Goal: Information Seeking & Learning: Learn about a topic

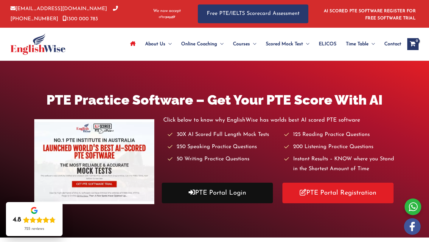
click at [240, 188] on link "PTE Portal Login" at bounding box center [217, 193] width 111 height 21
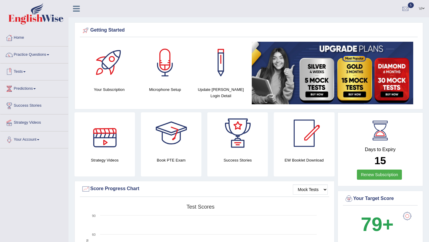
click at [20, 71] on link "Tests" at bounding box center [34, 70] width 68 height 15
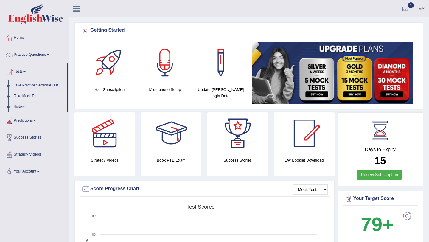
click at [28, 94] on link "Take Mock Test" at bounding box center [39, 96] width 56 height 11
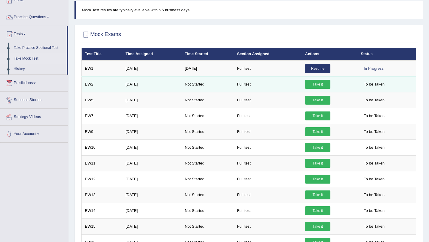
scroll to position [27, 0]
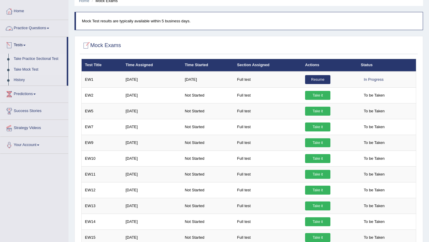
click at [25, 57] on link "Take Practice Sectional Test" at bounding box center [39, 59] width 56 height 11
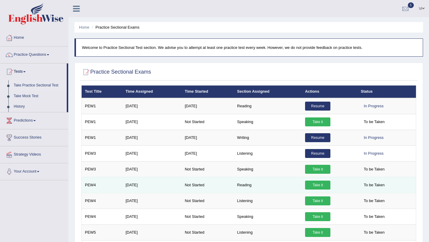
click at [312, 185] on link "Take it" at bounding box center [317, 185] width 25 height 9
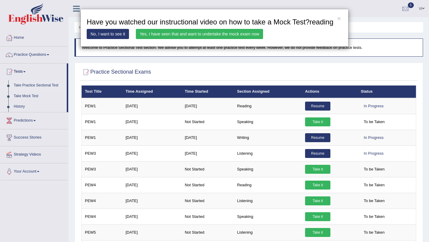
click at [321, 105] on div "× Have you watched our instructional video on how to take a Mock Test?reading N…" at bounding box center [214, 121] width 429 height 242
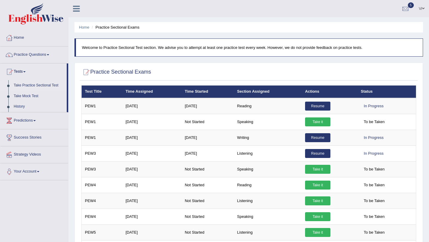
click at [321, 105] on link "Resume" at bounding box center [317, 106] width 25 height 9
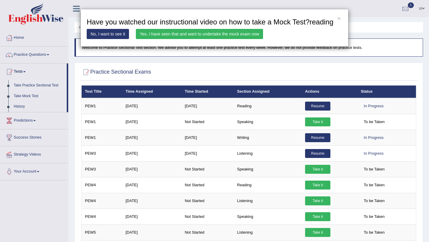
click at [243, 39] on link "Yes, I have seen that and want to undertake the mock exam now" at bounding box center [199, 34] width 127 height 10
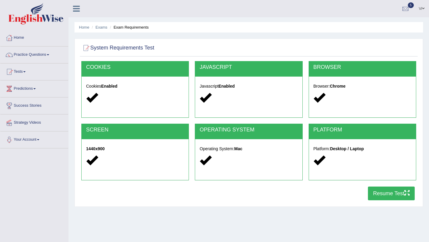
click at [392, 195] on button "Resume Test" at bounding box center [391, 193] width 47 height 14
click at [394, 195] on button "Resume Test" at bounding box center [391, 193] width 47 height 14
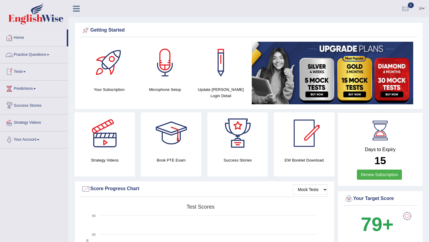
click at [20, 57] on link "Practice Questions" at bounding box center [34, 53] width 68 height 15
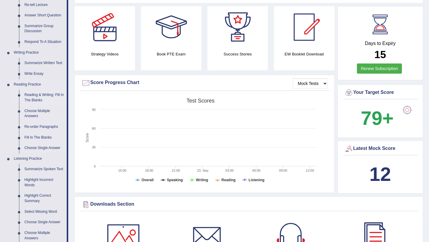
scroll to position [106, 0]
click at [36, 98] on link "Reading & Writing: Fill In The Blanks" at bounding box center [44, 98] width 45 height 16
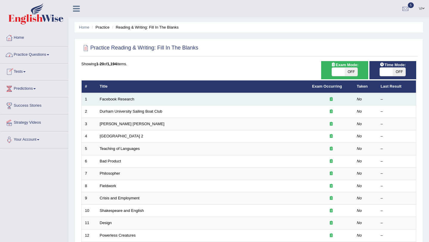
click at [111, 102] on td "Facebook Research" at bounding box center [203, 99] width 212 height 13
click at [115, 99] on link "Facebook Research" at bounding box center [117, 99] width 35 height 4
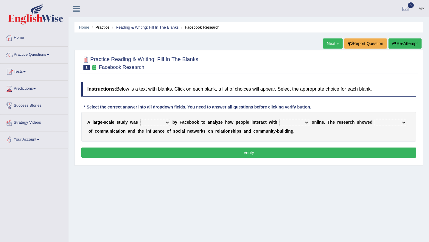
click at [163, 122] on select "surveyed had asked made" at bounding box center [155, 122] width 30 height 7
select select "surveyed"
click at [140, 119] on select "surveyed had asked made" at bounding box center [155, 122] width 30 height 7
click at [299, 123] on select "together all each other another" at bounding box center [294, 122] width 30 height 7
select select "each other"
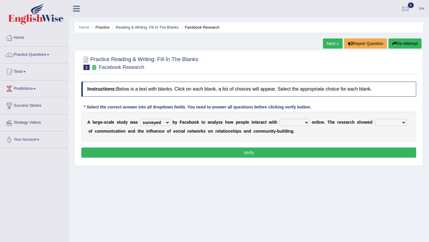
click at [280, 119] on select "together all each other another" at bounding box center [294, 122] width 30 height 7
click at [388, 122] on select "advantages standards fellowships patterns" at bounding box center [391, 122] width 32 height 7
select select "advantages"
click at [375, 119] on select "advantages standards fellowships patterns" at bounding box center [391, 122] width 32 height 7
click at [372, 152] on button "Verify" at bounding box center [248, 152] width 335 height 10
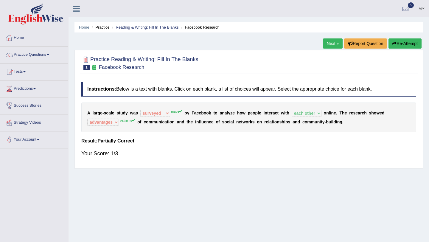
click at [97, 157] on div "Your Score: 1/3" at bounding box center [248, 153] width 335 height 14
click at [105, 146] on div "Instructions: Below is a text with blanks. Click on each blank, a list of choic…" at bounding box center [249, 122] width 338 height 87
click at [110, 148] on div "Your Score: 1/3" at bounding box center [248, 153] width 335 height 14
click at [112, 142] on h4 "Result:" at bounding box center [248, 140] width 335 height 5
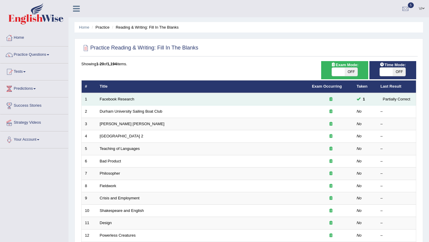
click at [102, 102] on td "Facebook Research" at bounding box center [203, 99] width 212 height 13
click at [106, 102] on td "Facebook Research" at bounding box center [203, 99] width 212 height 13
click at [111, 99] on link "Facebook Research" at bounding box center [117, 99] width 35 height 4
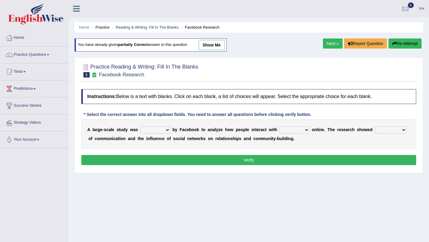
click at [168, 131] on select "surveyed had asked made" at bounding box center [155, 129] width 30 height 7
select select "made"
click at [140, 126] on select "surveyed had asked made" at bounding box center [155, 129] width 30 height 7
click at [304, 130] on select "together all each other another" at bounding box center [294, 129] width 30 height 7
select select "each other"
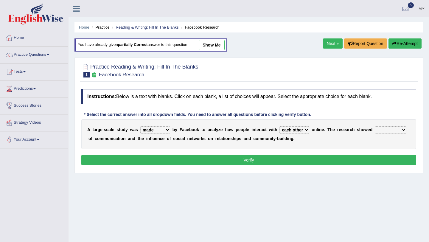
click at [280, 126] on select "together all each other another" at bounding box center [294, 129] width 30 height 7
click at [386, 128] on select "advantages standards fellowships patterns" at bounding box center [391, 129] width 32 height 7
select select "patterns"
click at [375, 126] on select "advantages standards fellowships patterns" at bounding box center [391, 129] width 32 height 7
click at [278, 157] on button "Verify" at bounding box center [248, 160] width 335 height 10
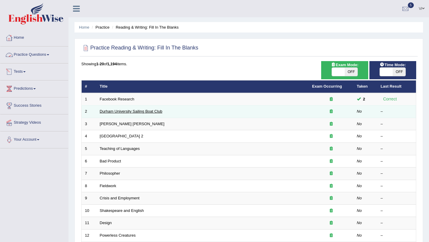
click at [118, 111] on link "Durham University Sailing Boat Club" at bounding box center [131, 111] width 63 height 4
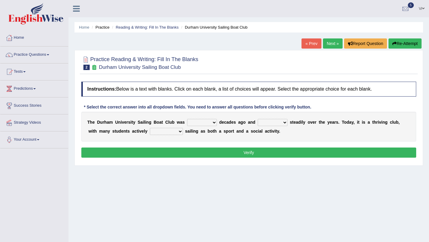
click at [214, 119] on select "found fund founded find" at bounding box center [202, 122] width 30 height 7
click at [276, 122] on select "grow growing has grown grown" at bounding box center [273, 122] width 30 height 7
select select "has grown"
click at [258, 119] on select "grow growing has grown grown" at bounding box center [273, 122] width 30 height 7
click at [161, 130] on select "enjoy enjoyed are enjoying enjoying" at bounding box center [166, 131] width 33 height 7
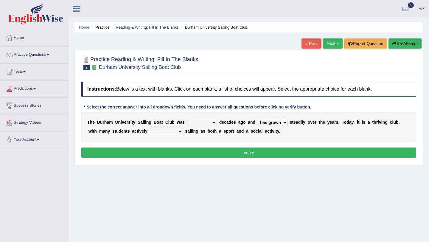
select select "enjoying"
click at [150, 128] on select "enjoy enjoyed are enjoying enjoying" at bounding box center [166, 131] width 33 height 7
click at [213, 122] on select "found fund founded find" at bounding box center [202, 122] width 30 height 7
select select "found"
click at [187, 119] on select "found fund founded find" at bounding box center [202, 122] width 30 height 7
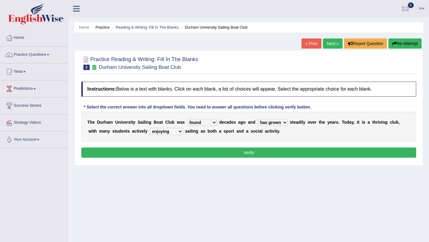
click at [218, 151] on button "Verify" at bounding box center [248, 152] width 335 height 10
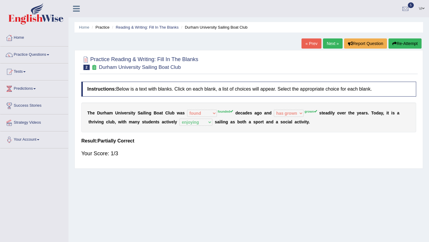
click at [397, 47] on button "Re-Attempt" at bounding box center [404, 43] width 33 height 10
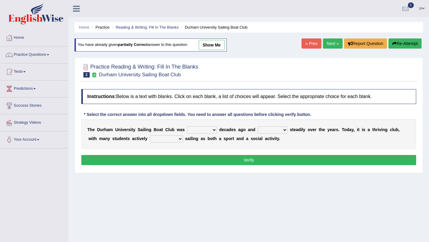
click at [213, 129] on select "found fund founded find" at bounding box center [202, 129] width 30 height 7
select select "founded"
click at [187, 126] on select "found fund founded find" at bounding box center [202, 129] width 30 height 7
click at [270, 129] on select "grow growing has grown grown" at bounding box center [273, 129] width 30 height 7
click at [258, 126] on select "grow growing has grown grown" at bounding box center [273, 129] width 30 height 7
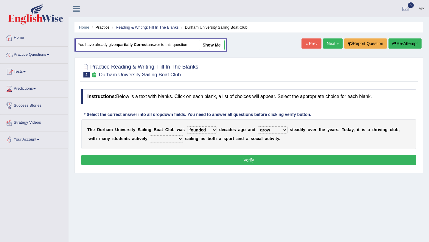
click at [270, 131] on select "grow growing has grown grown" at bounding box center [273, 129] width 30 height 7
select select "grown"
click at [258, 126] on select "grow growing has grown grown" at bounding box center [273, 129] width 30 height 7
click at [157, 139] on select "enjoy enjoyed are enjoying enjoying" at bounding box center [166, 138] width 33 height 7
select select "enjoying"
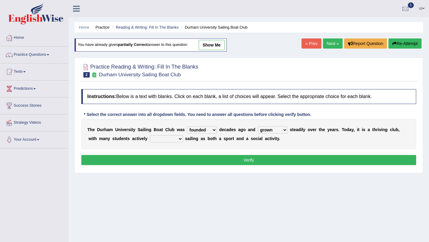
click at [150, 135] on select "enjoy enjoyed are enjoying enjoying" at bounding box center [166, 138] width 33 height 7
click at [192, 154] on div "Instructions: Below is a text with blanks. Click on each blank, a list of choic…" at bounding box center [249, 128] width 338 height 84
click at [197, 166] on div "Instructions: Below is a text with blanks. Click on each blank, a list of choic…" at bounding box center [249, 128] width 338 height 84
click at [197, 162] on button "Verify" at bounding box center [248, 160] width 335 height 10
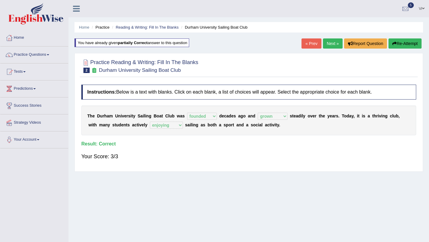
click at [327, 44] on link "Next »" at bounding box center [333, 43] width 20 height 10
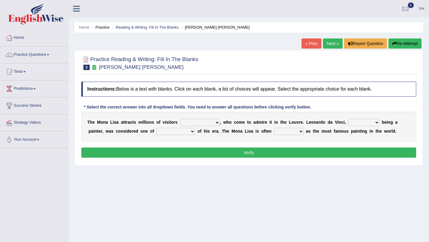
click at [218, 123] on select "around the year the all year all year round per year" at bounding box center [200, 122] width 40 height 7
select select "per year"
click at [180, 119] on select "around the year the all year all year round per year" at bounding box center [200, 122] width 40 height 7
click at [203, 121] on select "around the year the all year all year round per year" at bounding box center [200, 122] width 40 height 7
click at [192, 122] on select "around the year the all year all year round per year" at bounding box center [200, 122] width 40 height 7
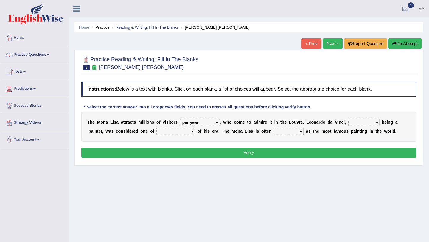
click at [358, 124] on select "rather than as much as as well as as long as" at bounding box center [363, 122] width 31 height 7
click at [190, 131] on select "better artists artist the better artist the best artists" at bounding box center [175, 131] width 39 height 7
select select "the best artists"
click at [156, 128] on select "better artists artist the better artist the best artists" at bounding box center [175, 131] width 39 height 7
click at [293, 130] on select "classified suggested predicted described" at bounding box center [289, 131] width 30 height 7
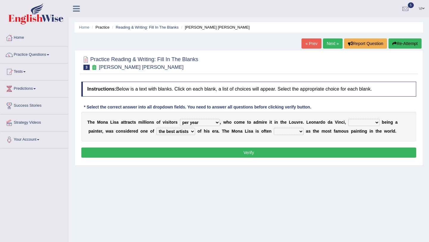
select select "described"
click at [274, 128] on select "classified suggested predicted described" at bounding box center [289, 131] width 30 height 7
click at [370, 123] on select "rather than as much as as well as as long as" at bounding box center [363, 122] width 31 height 7
select select "as well as"
click at [348, 119] on select "rather than as much as as well as as long as" at bounding box center [363, 122] width 31 height 7
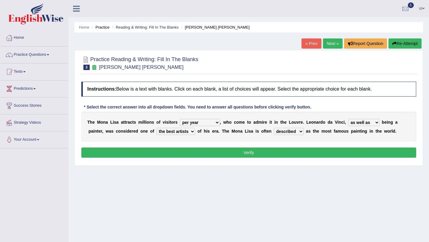
click at [300, 130] on select "classified suggested predicted described" at bounding box center [289, 131] width 30 height 7
select select "classified"
click at [274, 128] on select "classified suggested predicted described" at bounding box center [289, 131] width 30 height 7
click at [299, 158] on div "Instructions: Below is a text with blanks. Click on each blank, a list of choic…" at bounding box center [249, 121] width 338 height 84
click at [301, 148] on button "Verify" at bounding box center [248, 152] width 335 height 10
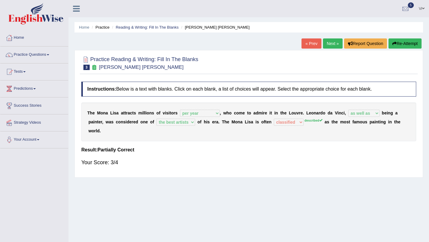
click at [401, 42] on button "Re-Attempt" at bounding box center [404, 43] width 33 height 10
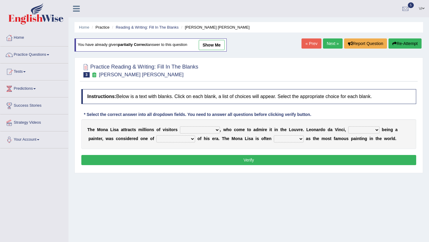
click at [214, 128] on select "around the year the all year all year round per year" at bounding box center [200, 129] width 40 height 7
select select "per year"
click at [180, 126] on select "around the year the all year all year round per year" at bounding box center [200, 129] width 40 height 7
click at [360, 132] on select "rather than as much as as well as as long as" at bounding box center [363, 129] width 31 height 7
select select "as well as"
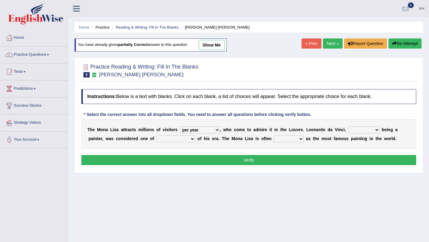
click at [348, 126] on select "rather than as much as as well as as long as" at bounding box center [363, 129] width 31 height 7
click at [193, 135] on div "T h e M o n a L i s a a t t r a c t s m i l l i o n s o f v i s i t o r s aroun…" at bounding box center [248, 134] width 335 height 30
click at [190, 140] on select "better artists artist the better artist the best artists" at bounding box center [175, 138] width 39 height 7
select select "the best artists"
click at [156, 135] on select "better artists artist the better artist the best artists" at bounding box center [175, 138] width 39 height 7
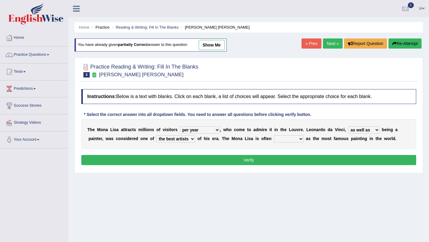
click at [308, 140] on b "a" at bounding box center [307, 138] width 2 height 5
click at [302, 140] on select "classified suggested predicted described" at bounding box center [289, 138] width 30 height 7
select select "described"
click at [274, 135] on select "classified suggested predicted described" at bounding box center [289, 138] width 30 height 7
click at [360, 127] on select "rather than as much as as well as as long as" at bounding box center [363, 129] width 31 height 7
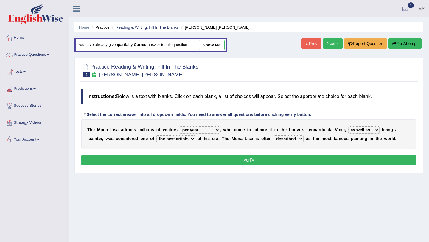
click at [318, 159] on button "Verify" at bounding box center [248, 160] width 335 height 10
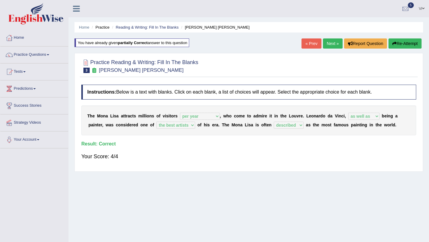
click at [325, 45] on link "Next »" at bounding box center [333, 43] width 20 height 10
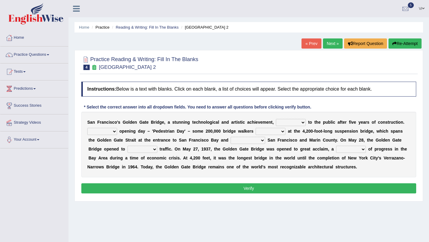
click at [304, 121] on select "opens closes appears equals" at bounding box center [291, 122] width 30 height 7
select select "opens"
click at [276, 119] on select "opens closes appears equals" at bounding box center [291, 122] width 30 height 7
click at [114, 130] on select "On During Since When" at bounding box center [102, 131] width 30 height 7
select select "On"
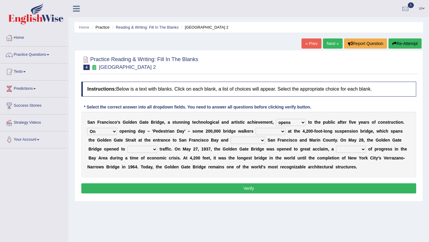
click at [87, 128] on select "On During Since When" at bounding box center [102, 131] width 30 height 7
click at [280, 130] on select "stationed looked marveled laughed" at bounding box center [271, 131] width 30 height 7
click at [252, 139] on select "separates connects channels differentiates" at bounding box center [248, 140] width 35 height 7
click at [352, 150] on select "denial symbol technique yield" at bounding box center [351, 149] width 30 height 7
select select "denial"
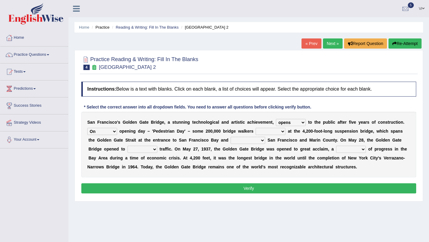
click at [337, 146] on select "denial symbol technique yield" at bounding box center [351, 149] width 30 height 7
click at [153, 148] on select "aquatic vehicular airborne watertight" at bounding box center [143, 149] width 30 height 7
select select "vehicular"
click at [128, 146] on select "aquatic vehicular airborne watertight" at bounding box center [143, 149] width 30 height 7
click at [245, 140] on select "separates connects channels differentiates" at bounding box center [248, 140] width 35 height 7
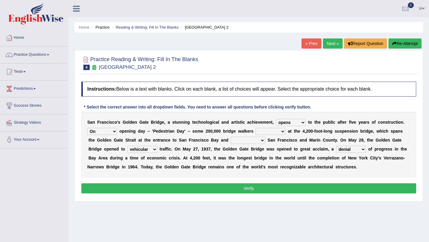
select select "connects"
click at [231, 137] on select "separates connects channels differentiates" at bounding box center [248, 140] width 35 height 7
click at [284, 130] on select "stationed looked marveled laughed" at bounding box center [271, 131] width 30 height 7
select select "marveled"
click at [256, 128] on select "stationed looked marveled laughed" at bounding box center [271, 131] width 30 height 7
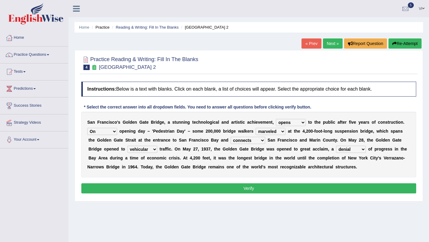
click at [270, 186] on button "Verify" at bounding box center [248, 188] width 335 height 10
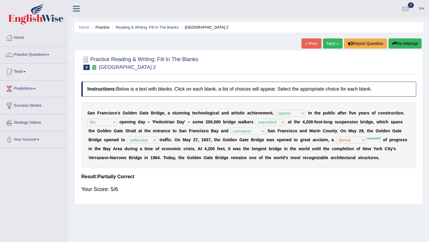
click at [330, 43] on link "Next »" at bounding box center [333, 43] width 20 height 10
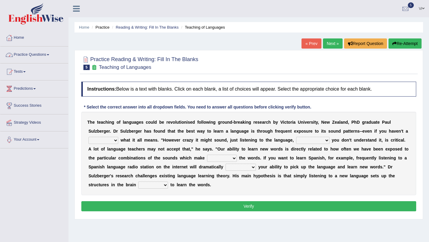
click at [28, 53] on link "Practice Questions" at bounding box center [34, 53] width 68 height 15
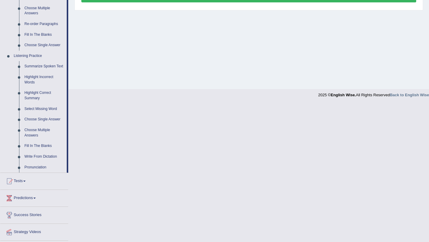
scroll to position [230, 0]
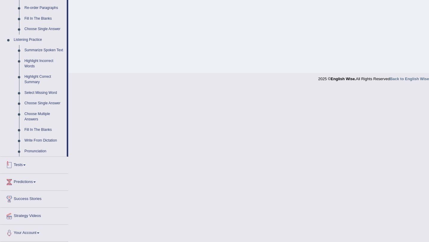
click at [21, 164] on link "Tests" at bounding box center [34, 164] width 68 height 15
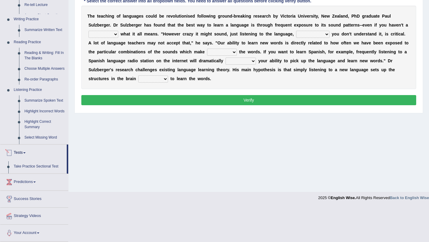
scroll to position [71, 0]
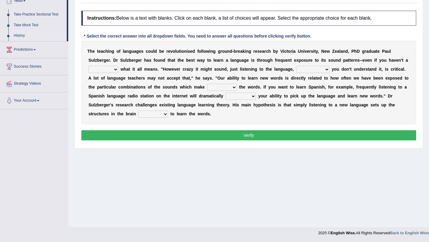
click at [19, 38] on link "History" at bounding box center [39, 35] width 56 height 11
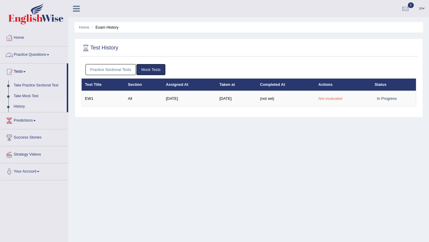
click at [118, 70] on link "Practice Sectional Tests" at bounding box center [110, 69] width 51 height 11
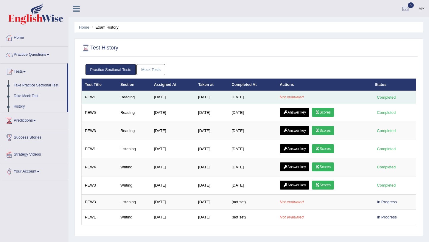
click at [151, 95] on td "Aug 19, 2025" at bounding box center [173, 97] width 44 height 13
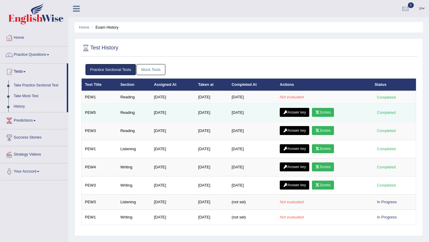
click at [296, 111] on link "Answer key" at bounding box center [294, 112] width 29 height 9
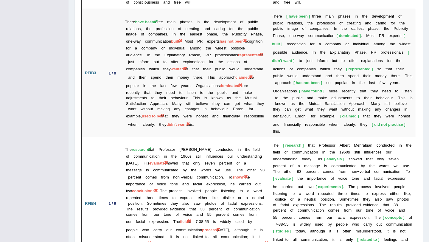
scroll to position [1135, 0]
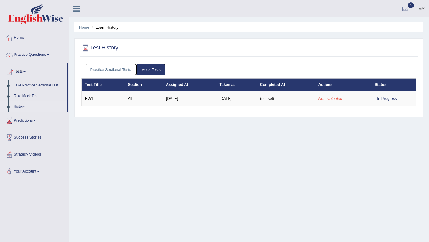
click at [105, 68] on link "Practice Sectional Tests" at bounding box center [110, 69] width 51 height 11
click at [43, 85] on link "Take Practice Sectional Test" at bounding box center [39, 85] width 56 height 11
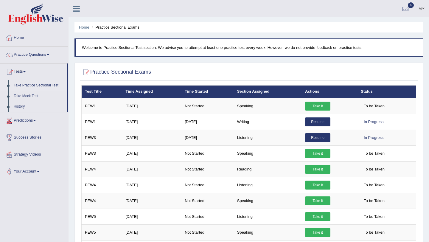
click at [37, 81] on link "Take Practice Sectional Test" at bounding box center [39, 85] width 56 height 11
click at [23, 70] on link "Tests" at bounding box center [33, 70] width 66 height 15
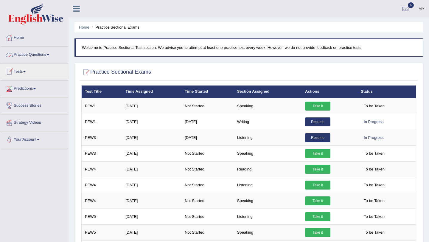
click at [31, 55] on link "Practice Questions" at bounding box center [34, 53] width 68 height 15
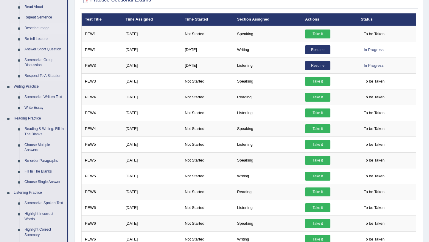
scroll to position [73, 0]
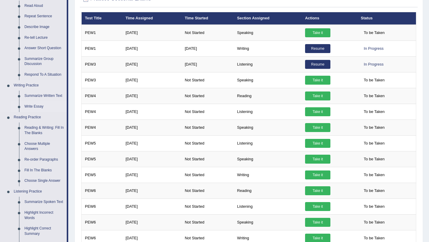
click at [32, 105] on link "Write Essay" at bounding box center [44, 106] width 45 height 11
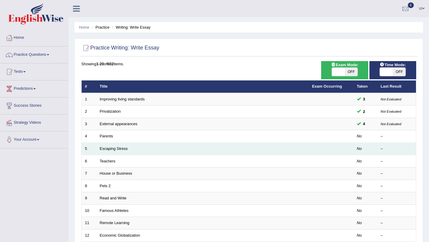
click at [104, 143] on td "Escaping Stress" at bounding box center [203, 149] width 212 height 13
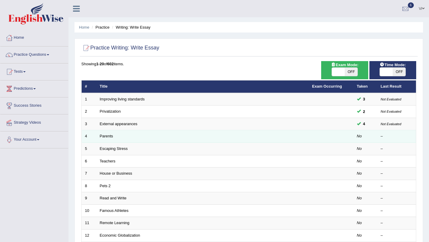
click at [104, 140] on td "Parents" at bounding box center [203, 136] width 212 height 13
click at [106, 138] on link "Parents" at bounding box center [106, 136] width 13 height 4
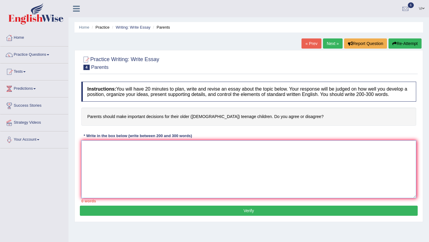
click at [114, 161] on textarea at bounding box center [248, 169] width 335 height 58
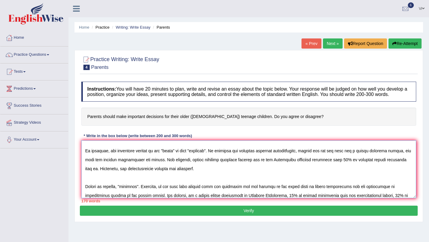
scroll to position [32, 0]
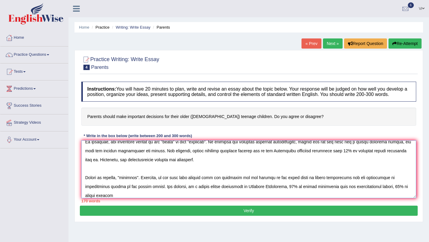
drag, startPoint x: 376, startPoint y: 192, endPoint x: 379, endPoint y: 198, distance: 6.3
click at [379, 198] on textarea at bounding box center [248, 169] width 335 height 58
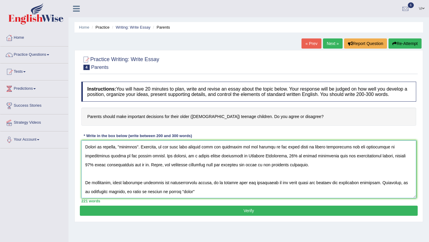
scroll to position [0, 0]
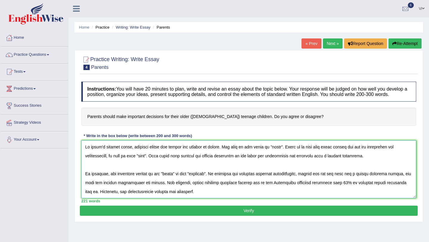
drag, startPoint x: 287, startPoint y: 152, endPoint x: 278, endPoint y: 153, distance: 9.0
click at [278, 153] on textarea at bounding box center [248, 169] width 335 height 58
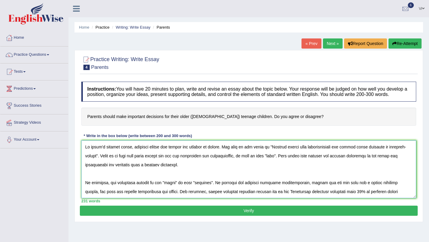
drag, startPoint x: 285, startPoint y: 163, endPoint x: 276, endPoint y: 163, distance: 8.0
click at [276, 163] on textarea at bounding box center [248, 169] width 335 height 58
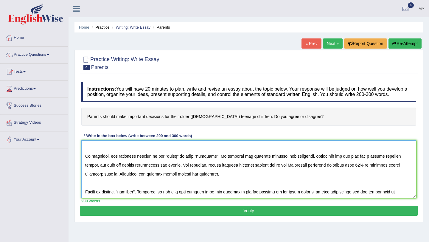
scroll to position [28, 0]
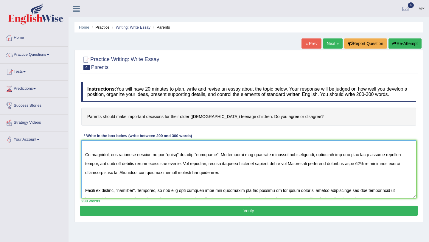
click at [180, 159] on textarea at bounding box center [248, 169] width 335 height 58
drag, startPoint x: 180, startPoint y: 160, endPoint x: 171, endPoint y: 160, distance: 8.6
click at [171, 160] on textarea at bounding box center [248, 169] width 335 height 58
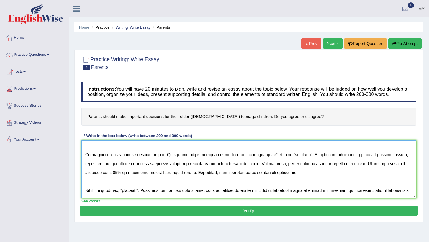
click at [298, 159] on textarea at bounding box center [248, 169] width 335 height 58
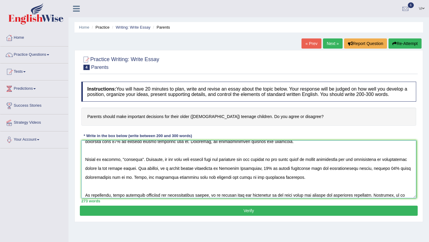
scroll to position [80, 0]
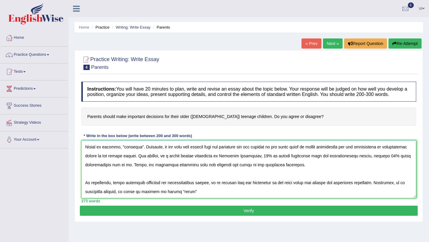
click at [137, 151] on textarea at bounding box center [248, 169] width 335 height 58
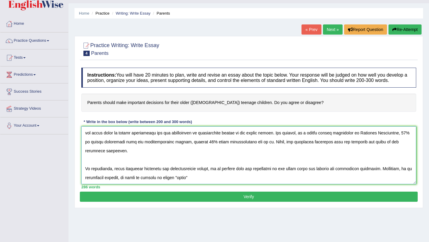
scroll to position [15, 0]
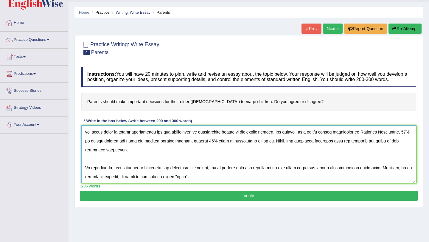
click at [188, 182] on textarea at bounding box center [248, 154] width 335 height 58
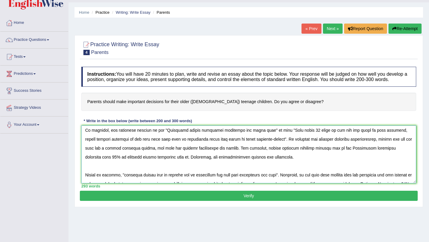
scroll to position [37, 0]
click at [175, 136] on textarea at bounding box center [248, 154] width 335 height 58
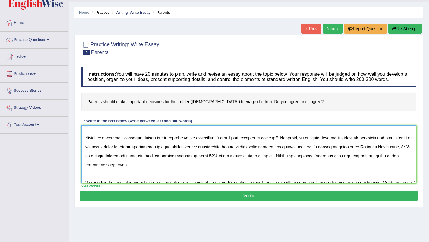
scroll to position [75, 0]
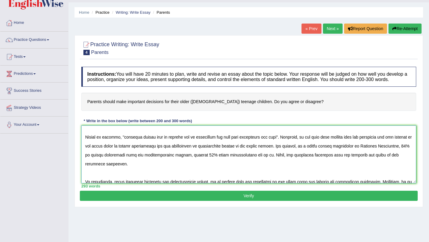
click at [124, 141] on textarea at bounding box center [248, 154] width 335 height 58
click at [235, 142] on textarea at bounding box center [248, 154] width 335 height 58
click at [246, 172] on textarea at bounding box center [248, 154] width 335 height 58
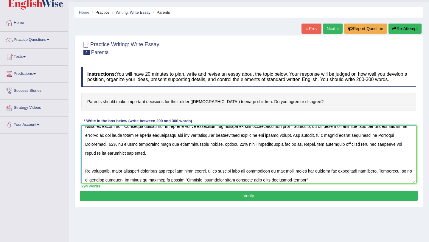
scroll to position [89, 0]
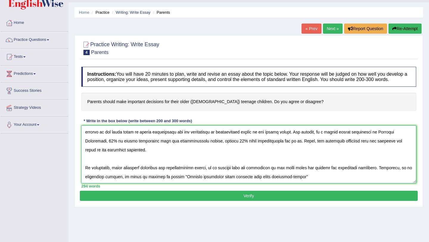
click at [194, 182] on textarea at bounding box center [248, 154] width 335 height 58
click at [210, 182] on textarea at bounding box center [248, 154] width 335 height 58
type textarea "In [DATE] complex world, numerous issues and topics are subject to debate. One …"
click at [233, 201] on button "Verify" at bounding box center [249, 196] width 338 height 10
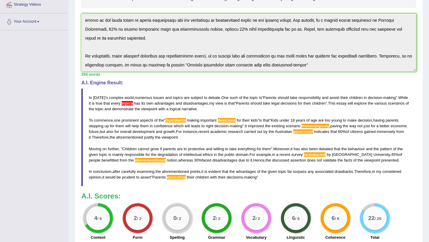
scroll to position [181, 0]
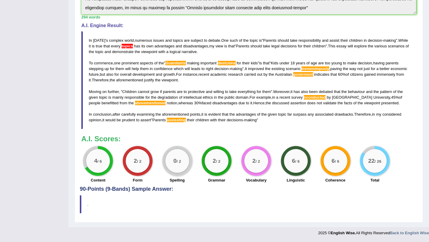
click at [144, 102] on span "abovementioned" at bounding box center [150, 103] width 31 height 4
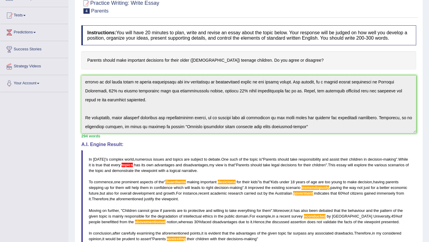
scroll to position [0, 0]
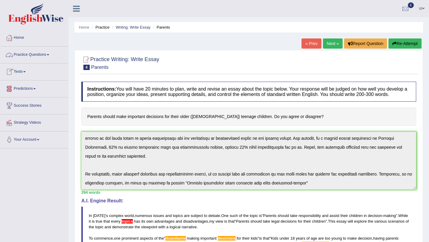
click at [21, 88] on link "Predictions" at bounding box center [34, 87] width 68 height 15
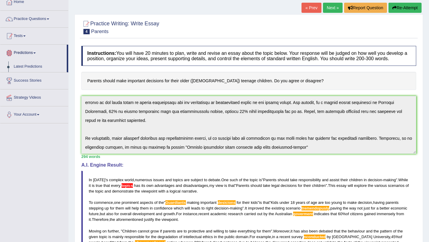
scroll to position [23, 0]
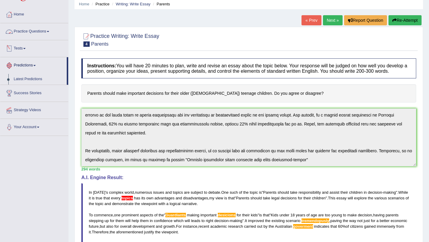
click at [26, 33] on link "Practice Questions" at bounding box center [34, 30] width 68 height 15
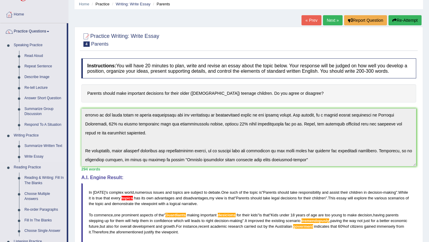
scroll to position [230, 0]
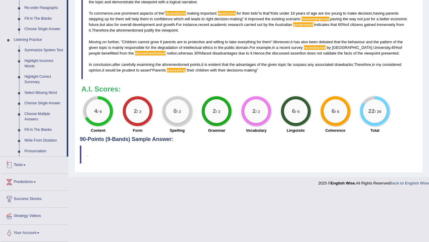
click at [21, 167] on link "Tests" at bounding box center [34, 164] width 68 height 15
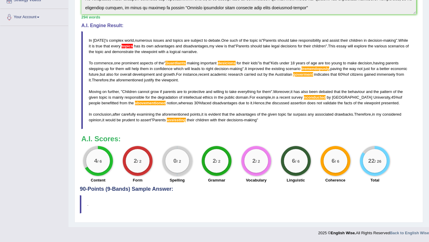
scroll to position [76, 0]
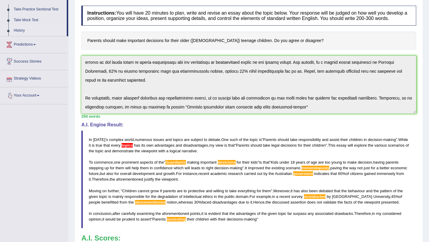
click at [23, 31] on link "History" at bounding box center [39, 30] width 56 height 11
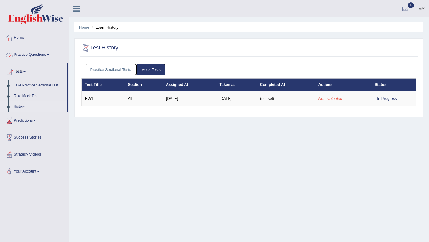
click at [109, 73] on link "Practice Sectional Tests" at bounding box center [110, 69] width 51 height 11
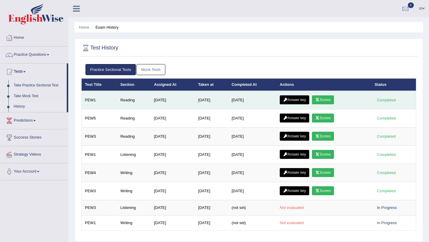
click at [293, 100] on link "Answer key" at bounding box center [294, 99] width 29 height 9
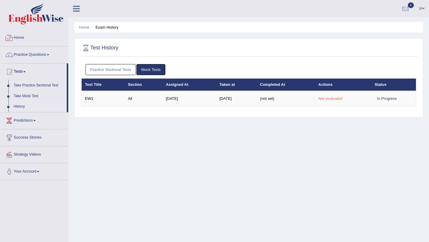
click at [20, 35] on link "Home" at bounding box center [34, 36] width 68 height 15
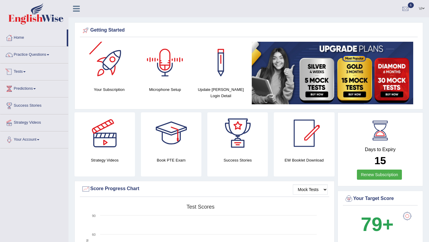
click at [22, 70] on link "Tests" at bounding box center [34, 70] width 68 height 15
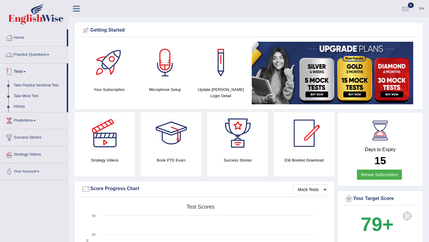
click at [35, 55] on link "Practice Questions" at bounding box center [34, 53] width 68 height 15
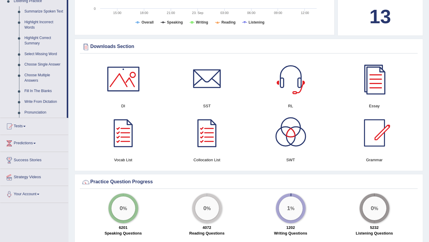
scroll to position [269, 0]
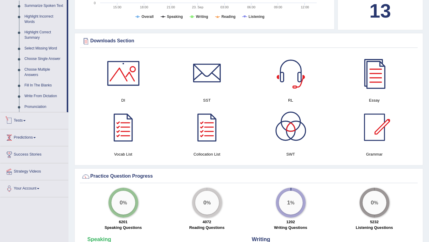
click at [23, 127] on link "Tests" at bounding box center [34, 119] width 68 height 15
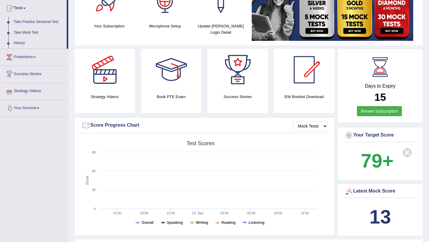
scroll to position [0, 0]
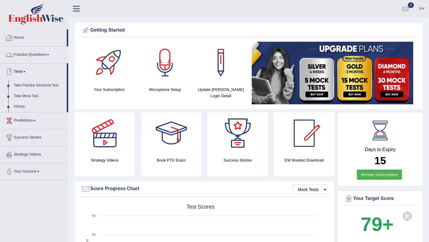
click at [24, 55] on link "Practice Questions" at bounding box center [34, 53] width 68 height 15
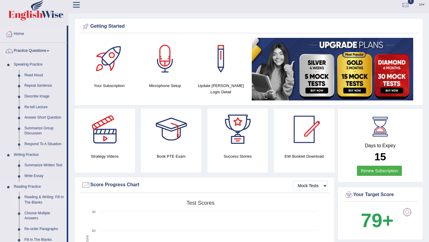
scroll to position [2, 0]
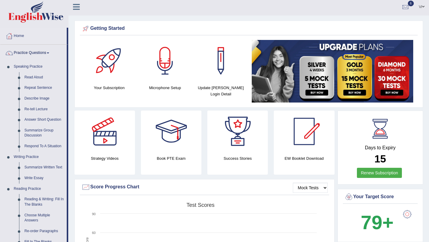
click at [32, 54] on link "Practice Questions" at bounding box center [33, 52] width 66 height 15
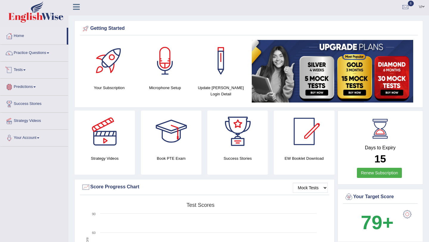
click at [22, 72] on link "Tests" at bounding box center [34, 69] width 68 height 15
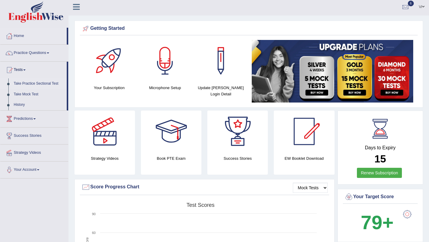
click at [27, 83] on link "Take Practice Sectional Test" at bounding box center [39, 83] width 56 height 11
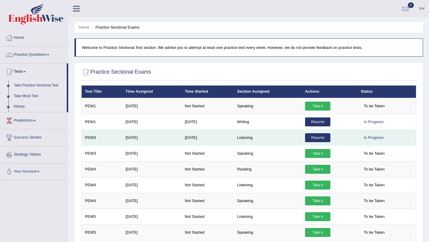
click at [318, 136] on link "Resume" at bounding box center [317, 137] width 25 height 9
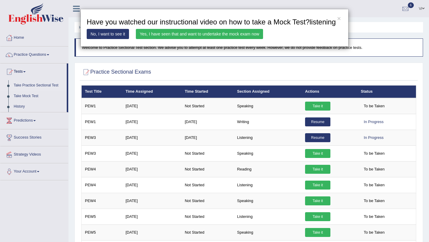
click at [212, 39] on link "Yes, I have seen that and want to undertake the mock exam now" at bounding box center [199, 34] width 127 height 10
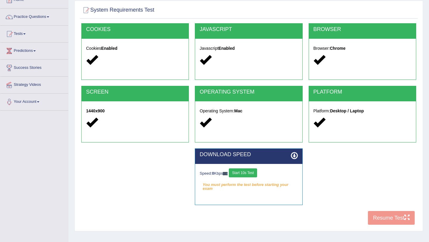
scroll to position [71, 0]
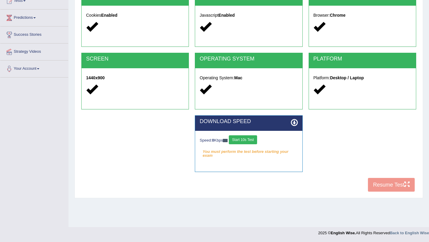
click at [250, 139] on button "Start 10s Test" at bounding box center [243, 139] width 28 height 9
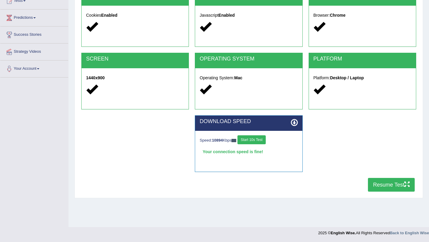
click at [392, 186] on button "Resume Test" at bounding box center [391, 185] width 47 height 14
click at [262, 139] on button "Start 10s Test" at bounding box center [251, 139] width 28 height 9
click at [391, 181] on button "Resume Test" at bounding box center [391, 185] width 47 height 14
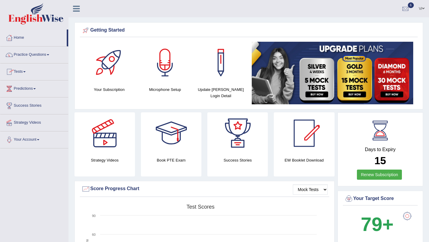
click at [19, 72] on link "Tests" at bounding box center [34, 70] width 68 height 15
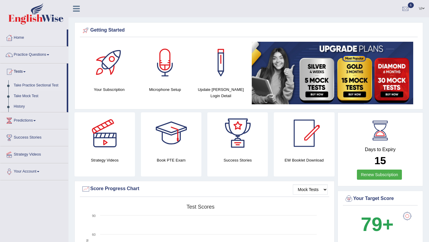
click at [26, 86] on link "Take Practice Sectional Test" at bounding box center [39, 85] width 56 height 11
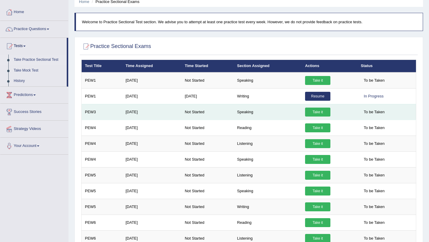
scroll to position [29, 0]
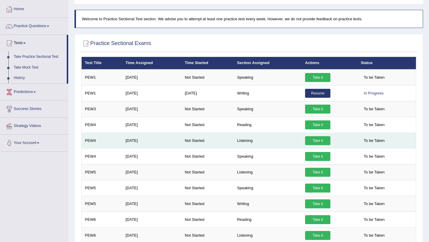
click at [318, 140] on link "Take it" at bounding box center [317, 140] width 25 height 9
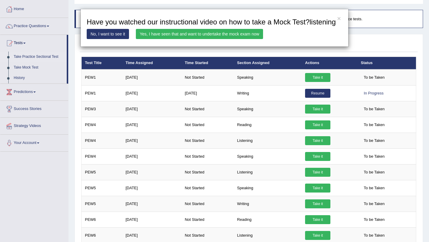
click at [228, 39] on link "Yes, I have seen that and want to undertake the mock exam now" at bounding box center [199, 34] width 127 height 10
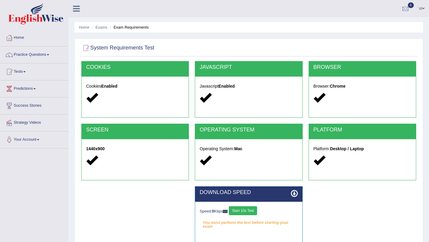
click at [248, 211] on button "Start 10s Test" at bounding box center [243, 210] width 28 height 9
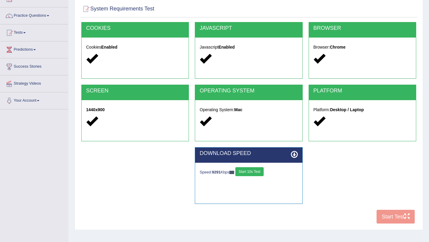
scroll to position [71, 0]
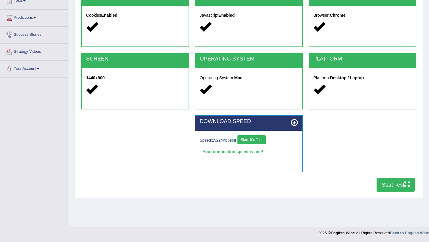
click at [401, 185] on button "Start Test" at bounding box center [396, 185] width 38 height 14
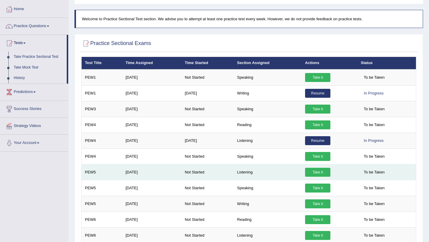
click at [323, 170] on link "Take it" at bounding box center [317, 172] width 25 height 9
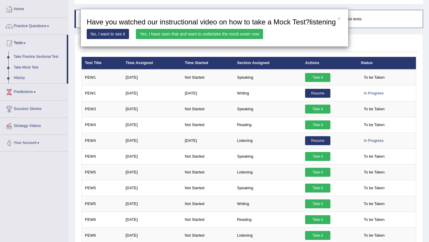
click at [170, 39] on link "Yes, I have seen that and want to undertake the mock exam now" at bounding box center [199, 34] width 127 height 10
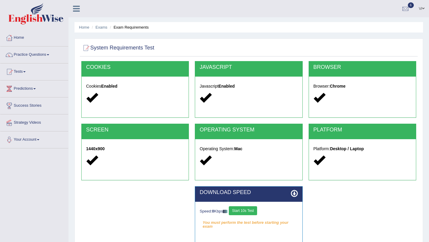
click at [250, 208] on button "Start 10s Test" at bounding box center [243, 210] width 28 height 9
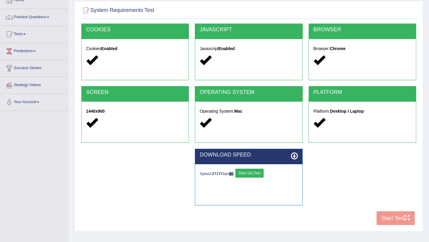
scroll to position [71, 0]
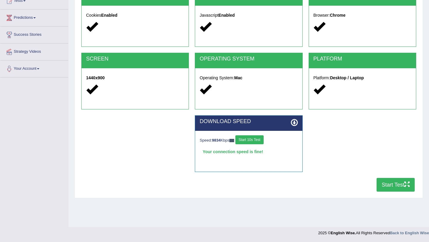
click at [401, 187] on button "Start Test" at bounding box center [396, 185] width 38 height 14
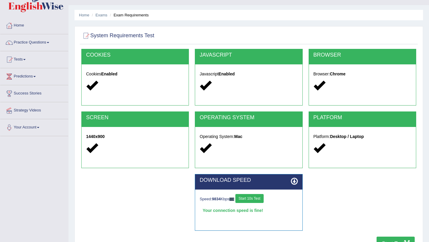
scroll to position [0, 0]
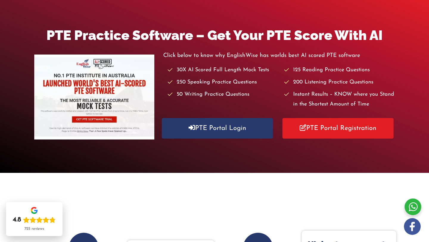
scroll to position [79, 0]
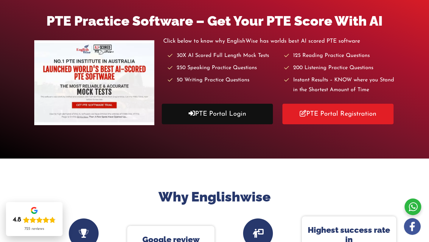
click at [224, 117] on link "PTE Portal Login" at bounding box center [217, 114] width 111 height 21
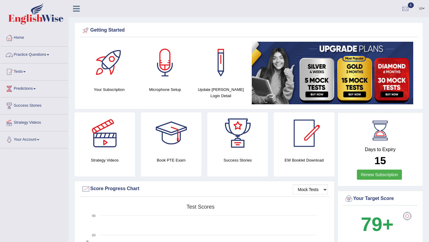
click at [37, 55] on link "Practice Questions" at bounding box center [34, 53] width 68 height 15
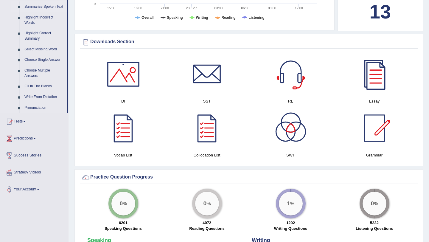
scroll to position [279, 0]
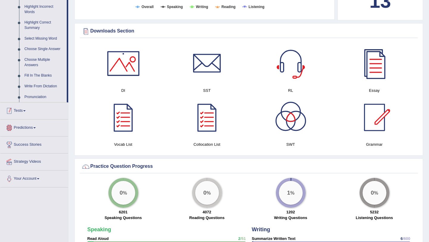
click at [33, 113] on link "Tests" at bounding box center [34, 109] width 68 height 15
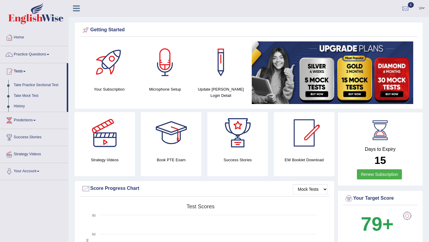
scroll to position [0, 0]
click at [40, 87] on link "Take Practice Sectional Test" at bounding box center [39, 85] width 56 height 11
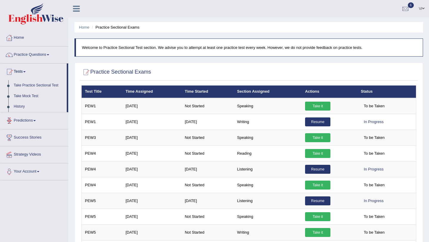
click at [23, 108] on link "History" at bounding box center [39, 106] width 56 height 11
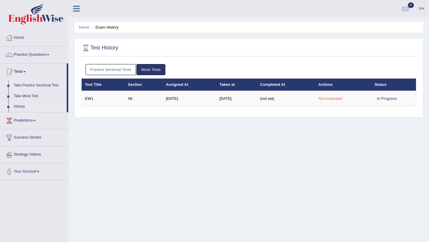
click at [34, 86] on link "Take Practice Sectional Test" at bounding box center [39, 85] width 56 height 11
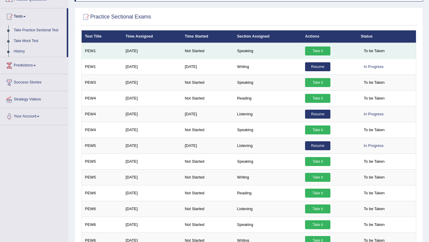
scroll to position [56, 0]
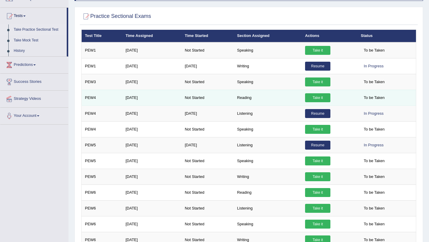
click at [319, 95] on link "Take it" at bounding box center [317, 97] width 25 height 9
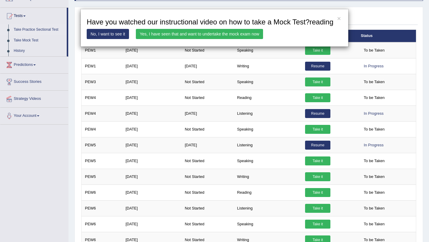
click at [215, 39] on link "Yes, I have seen that and want to undertake the mock exam now" at bounding box center [199, 34] width 127 height 10
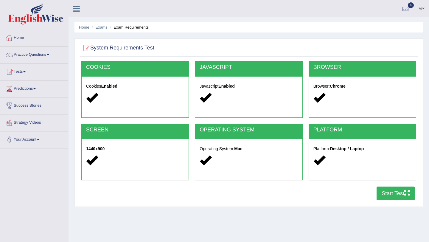
click at [397, 192] on button "Start Test" at bounding box center [396, 193] width 38 height 14
click at [18, 72] on link "Tests" at bounding box center [34, 70] width 68 height 15
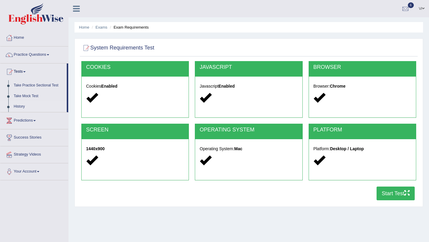
click at [21, 108] on link "History" at bounding box center [39, 106] width 56 height 11
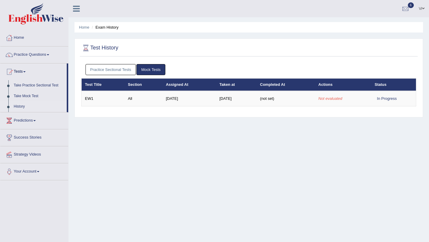
click at [111, 70] on link "Practice Sectional Tests" at bounding box center [110, 69] width 51 height 11
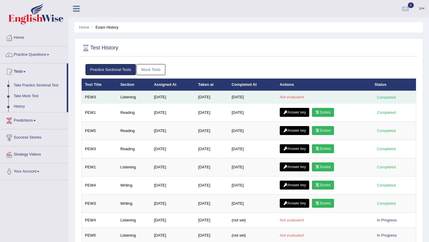
scroll to position [42, 0]
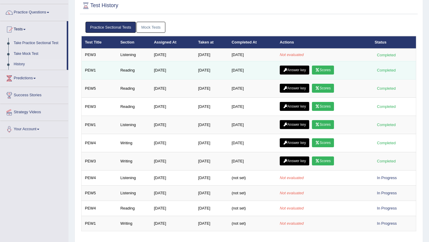
click at [301, 71] on link "Answer key" at bounding box center [294, 70] width 29 height 9
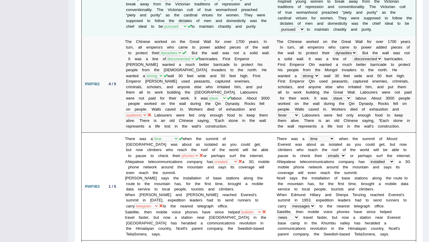
scroll to position [210, 0]
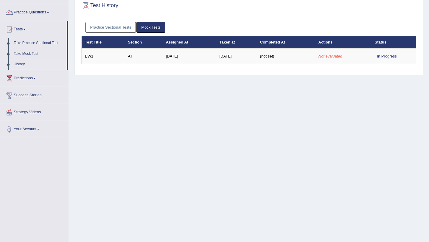
click at [119, 28] on link "Practice Sectional Tests" at bounding box center [110, 27] width 51 height 11
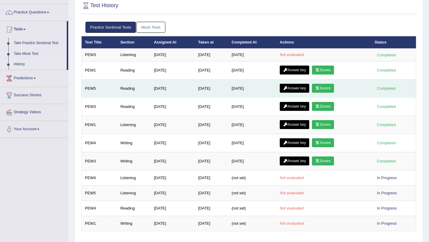
click at [293, 89] on link "Answer key" at bounding box center [294, 88] width 29 height 9
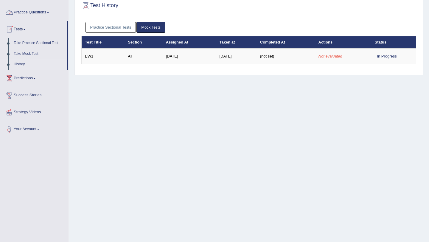
click at [116, 29] on link "Practice Sectional Tests" at bounding box center [110, 27] width 51 height 11
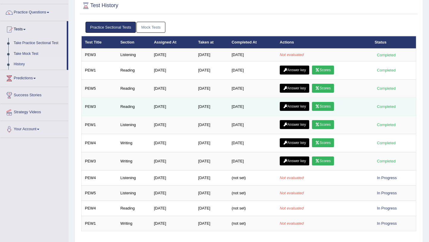
click at [297, 106] on link "Answer key" at bounding box center [294, 106] width 29 height 9
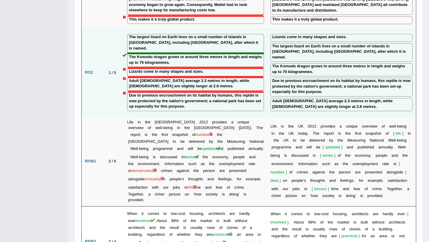
scroll to position [718, 0]
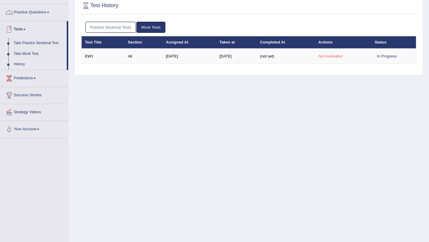
scroll to position [36, 0]
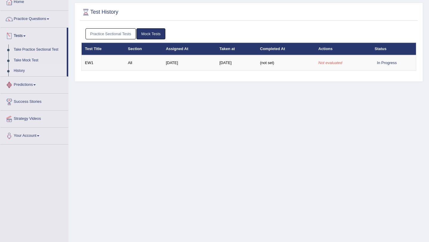
click at [30, 86] on link "Predictions" at bounding box center [34, 84] width 68 height 15
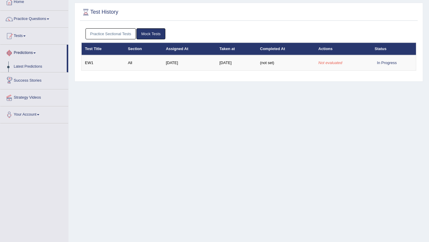
click at [21, 34] on link "Tests" at bounding box center [34, 35] width 68 height 15
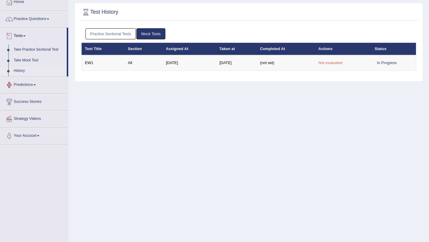
click at [35, 18] on link "Practice Questions" at bounding box center [34, 18] width 68 height 15
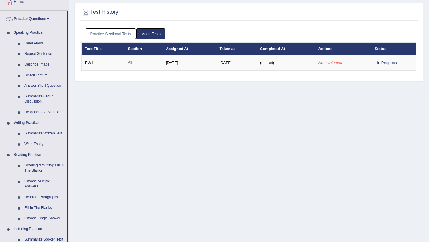
click at [38, 20] on link "Practice Questions" at bounding box center [33, 18] width 66 height 15
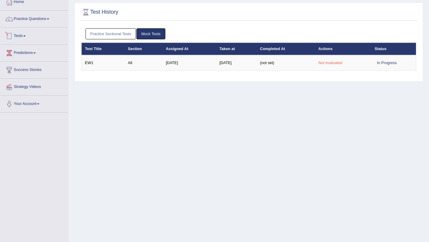
click at [111, 33] on link "Practice Sectional Tests" at bounding box center [110, 33] width 51 height 11
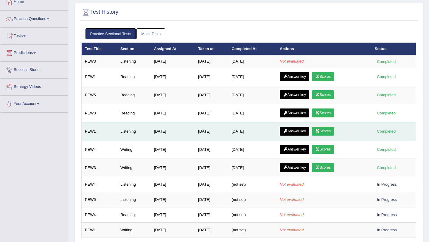
click at [304, 133] on link "Answer key" at bounding box center [294, 131] width 29 height 9
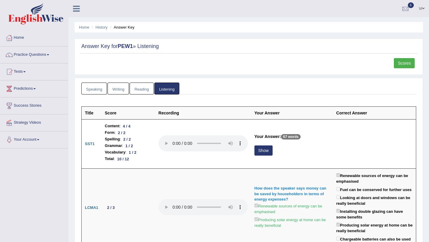
click at [96, 87] on link "Speaking" at bounding box center [94, 89] width 26 height 12
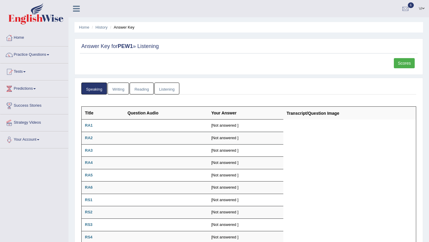
click at [120, 91] on link "Writing" at bounding box center [118, 89] width 21 height 12
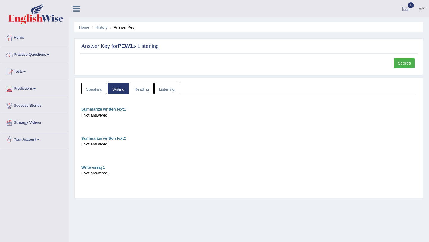
click at [165, 91] on link "Listening" at bounding box center [166, 89] width 25 height 12
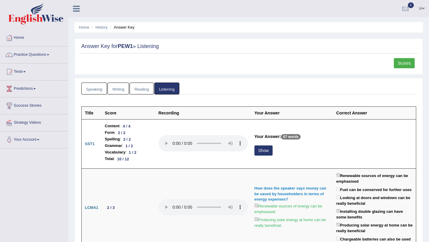
click at [404, 65] on link "Scores" at bounding box center [404, 63] width 21 height 10
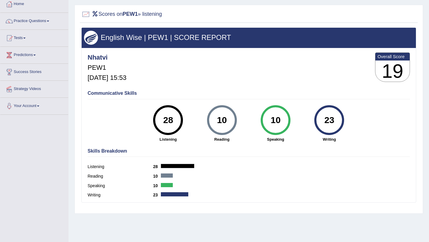
scroll to position [34, 0]
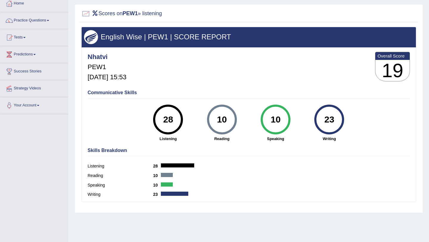
drag, startPoint x: 175, startPoint y: 119, endPoint x: 132, endPoint y: 121, distance: 42.6
click at [132, 121] on div "Communicative Skills 28 Listening 10 [GEOGRAPHIC_DATA] 10 Speaking 23 Writing" at bounding box center [248, 115] width 325 height 56
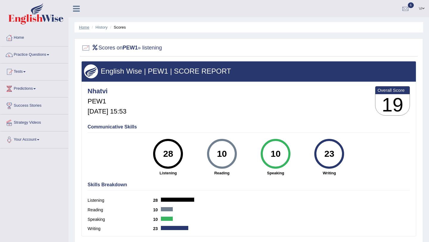
click at [88, 28] on link "Home" at bounding box center [84, 27] width 10 height 4
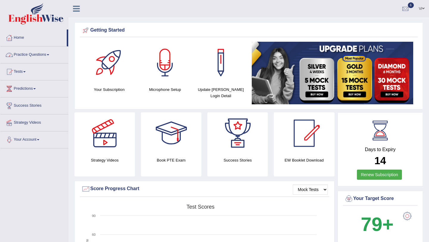
click at [46, 57] on link "Practice Questions" at bounding box center [34, 53] width 68 height 15
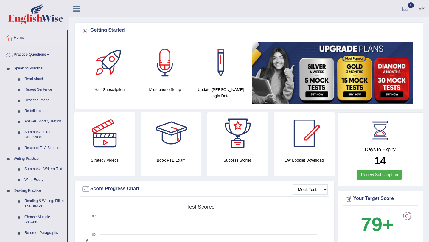
click at [38, 51] on link "Practice Questions" at bounding box center [33, 53] width 66 height 15
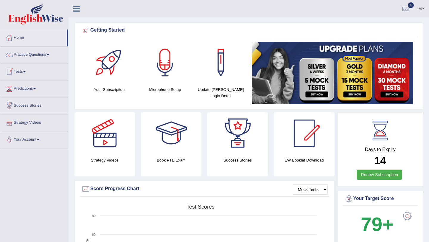
click at [27, 90] on link "Predictions" at bounding box center [34, 87] width 68 height 15
click at [28, 94] on link "Predictions" at bounding box center [33, 87] width 66 height 15
click at [28, 86] on link "Predictions" at bounding box center [34, 87] width 68 height 15
click at [22, 70] on link "Tests" at bounding box center [34, 70] width 68 height 15
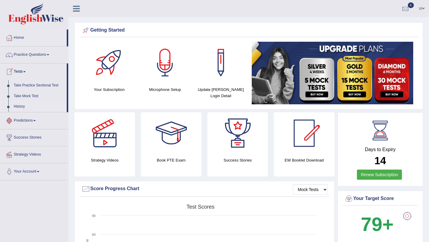
click at [23, 107] on link "History" at bounding box center [39, 106] width 56 height 11
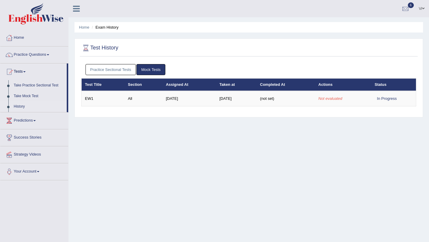
click at [122, 69] on link "Practice Sectional Tests" at bounding box center [110, 69] width 51 height 11
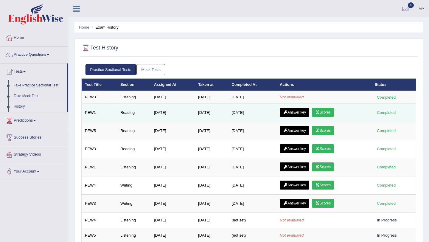
click at [296, 114] on link "Answer key" at bounding box center [294, 112] width 29 height 9
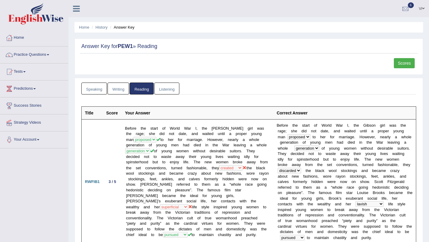
click at [409, 63] on link "Scores" at bounding box center [404, 63] width 21 height 10
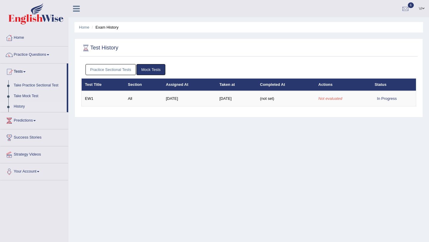
click at [123, 71] on link "Practice Sectional Tests" at bounding box center [110, 69] width 51 height 11
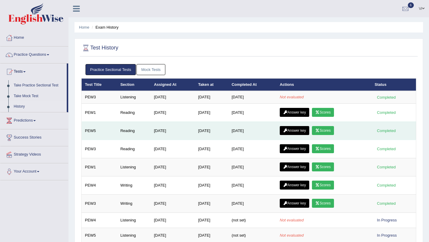
click at [304, 131] on link "Answer key" at bounding box center [294, 130] width 29 height 9
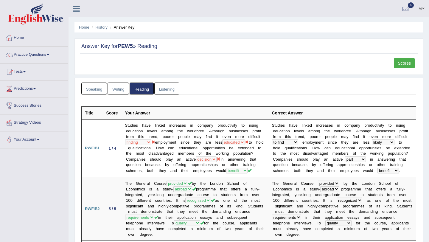
click at [405, 62] on link "Scores" at bounding box center [404, 63] width 21 height 10
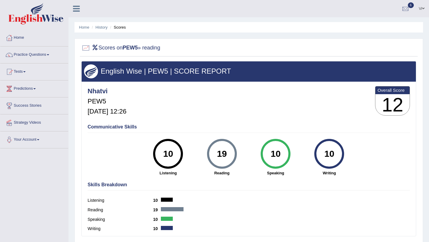
drag, startPoint x: 228, startPoint y: 148, endPoint x: 200, endPoint y: 149, distance: 27.7
click at [200, 149] on div "19 [GEOGRAPHIC_DATA]" at bounding box center [222, 157] width 54 height 37
click at [196, 134] on div "Communicative Skills 10 Listening 19 [GEOGRAPHIC_DATA] 10 Speaking 10 Writing" at bounding box center [248, 149] width 325 height 56
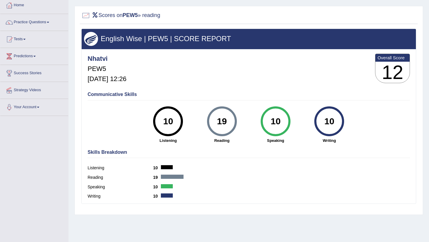
scroll to position [71, 0]
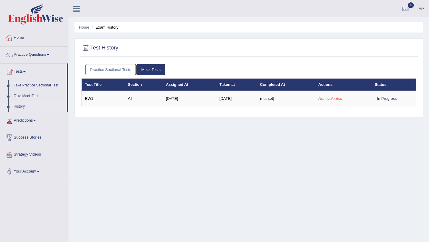
click at [118, 70] on link "Practice Sectional Tests" at bounding box center [110, 69] width 51 height 11
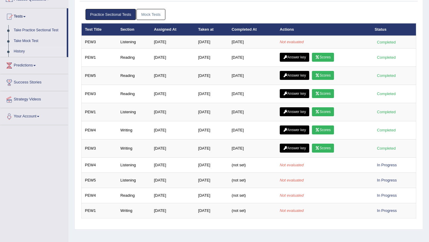
scroll to position [55, 0]
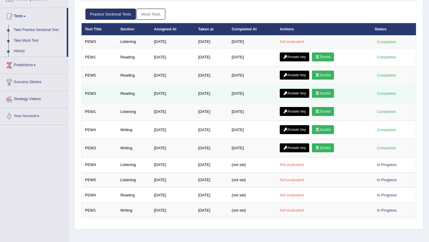
click at [298, 94] on link "Answer key" at bounding box center [294, 93] width 29 height 9
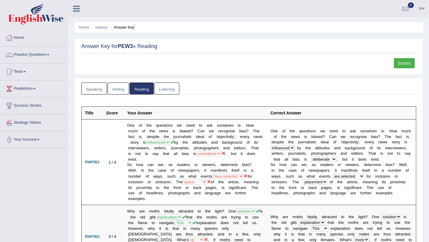
click at [404, 62] on link "Scores" at bounding box center [404, 63] width 21 height 10
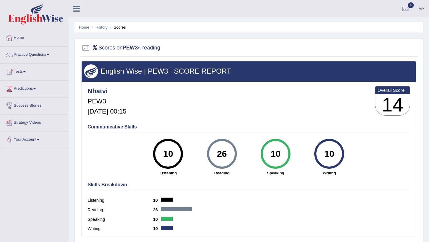
drag, startPoint x: 225, startPoint y: 154, endPoint x: 191, endPoint y: 154, distance: 34.6
click at [191, 139] on div "10 Listening 26 [GEOGRAPHIC_DATA] 10 Speaking 10 Writing" at bounding box center [249, 139] width 322 height 0
click at [231, 107] on div "Nhatvi PEW3 Sep 23, 2025, 00:15 Overall Score 14" at bounding box center [248, 102] width 325 height 35
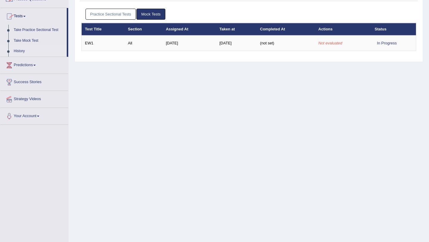
click at [130, 13] on link "Practice Sectional Tests" at bounding box center [110, 14] width 51 height 11
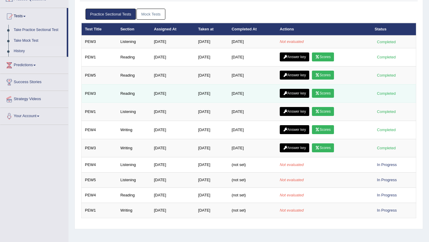
click at [334, 94] on link "Scores" at bounding box center [323, 93] width 22 height 9
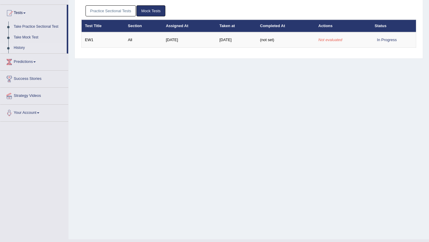
scroll to position [55, 0]
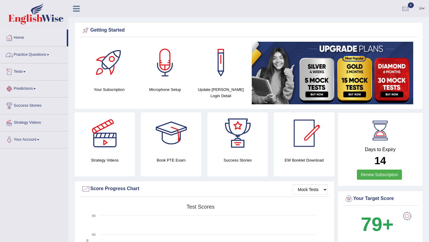
click at [37, 55] on link "Practice Questions" at bounding box center [34, 53] width 68 height 15
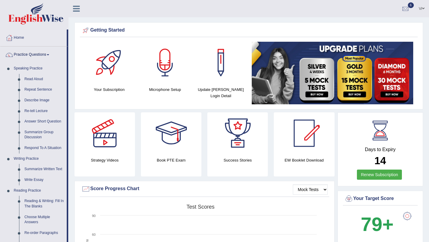
click at [46, 56] on link "Practice Questions" at bounding box center [33, 53] width 66 height 15
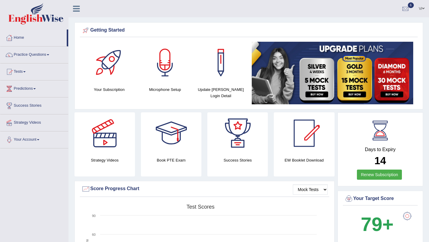
click at [26, 71] on span at bounding box center [24, 71] width 2 height 1
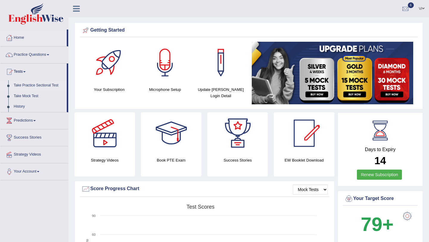
click at [31, 84] on link "Take Practice Sectional Test" at bounding box center [39, 85] width 56 height 11
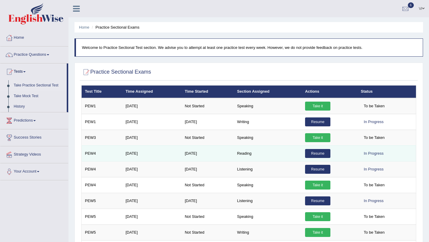
click at [321, 155] on link "Resume" at bounding box center [317, 153] width 25 height 9
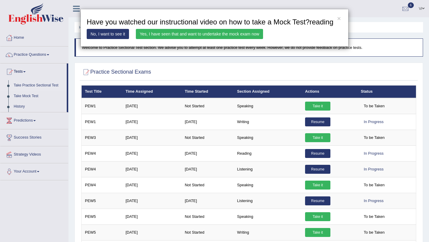
click at [190, 39] on link "Yes, I have seen that and want to undertake the mock exam now" at bounding box center [199, 34] width 127 height 10
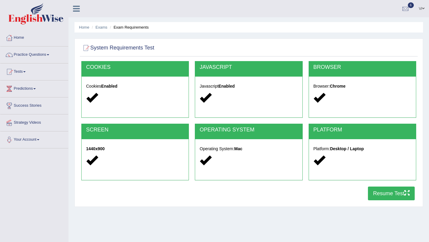
click at [390, 195] on button "Resume Test" at bounding box center [391, 193] width 47 height 14
click at [19, 38] on link "Home" at bounding box center [34, 36] width 68 height 15
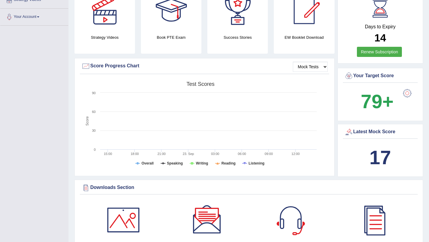
scroll to position [122, 0]
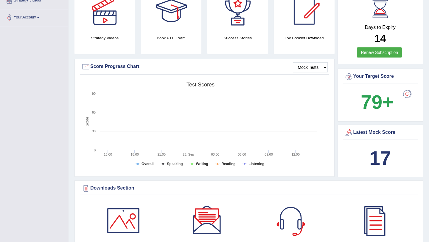
drag, startPoint x: 399, startPoint y: 156, endPoint x: 271, endPoint y: 150, distance: 128.8
click at [273, 151] on div "Strategy Videos Book PTE Exam Success Stories EW Booklet Download Mock Tests Sc…" at bounding box center [248, 85] width 349 height 190
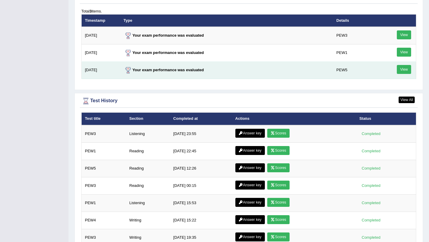
scroll to position [753, 0]
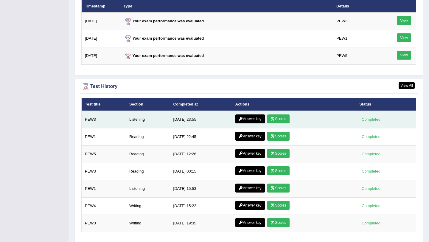
click at [245, 122] on link "Answer key" at bounding box center [249, 118] width 29 height 9
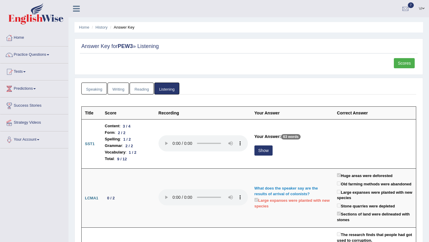
click at [408, 65] on link "Scores" at bounding box center [404, 63] width 21 height 10
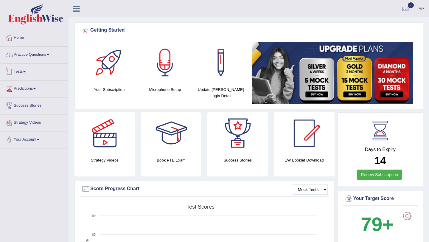
click at [22, 53] on link "Practice Questions" at bounding box center [34, 53] width 68 height 15
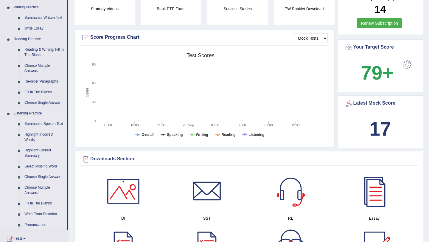
scroll to position [144, 0]
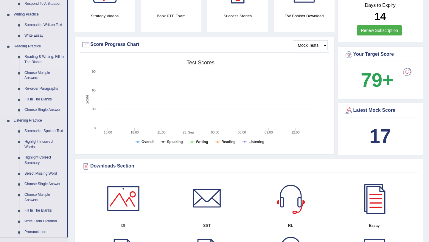
click at [50, 57] on link "Reading & Writing: Fill In The Blanks" at bounding box center [44, 60] width 45 height 16
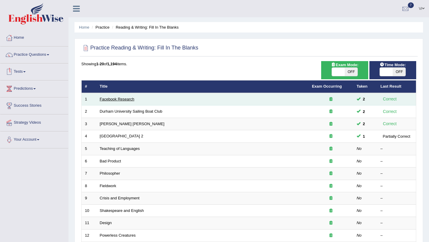
click at [116, 98] on link "Facebook Research" at bounding box center [117, 99] width 35 height 4
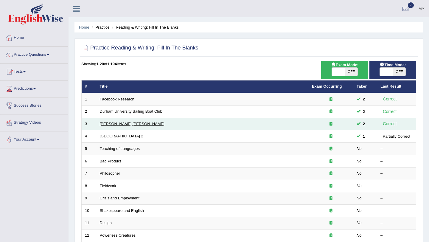
click at [113, 122] on link "[PERSON_NAME] [PERSON_NAME]" at bounding box center [132, 124] width 65 height 4
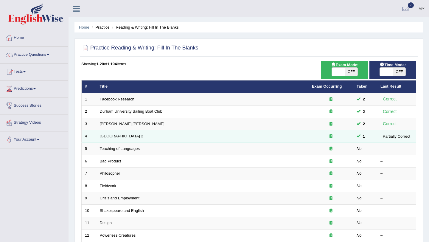
click at [122, 136] on link "Golden Gate Bridge 2" at bounding box center [121, 136] width 43 height 4
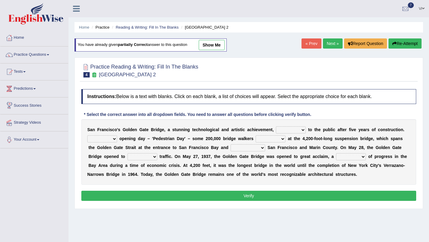
click at [114, 138] on select "On During Since When" at bounding box center [102, 138] width 30 height 7
click at [263, 148] on select "separates connects channels differentiates" at bounding box center [248, 147] width 35 height 7
click at [38, 54] on link "Practice Questions" at bounding box center [34, 53] width 68 height 15
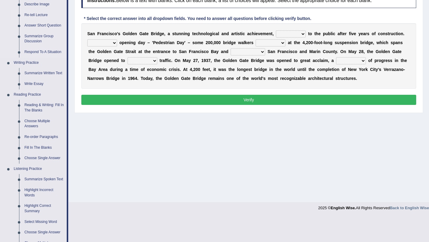
scroll to position [98, 0]
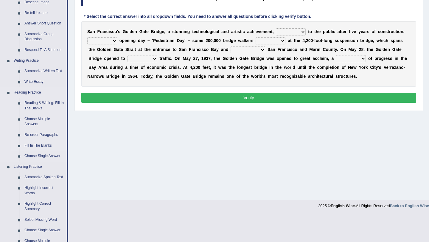
click at [41, 146] on link "Fill In The Blanks" at bounding box center [44, 145] width 45 height 11
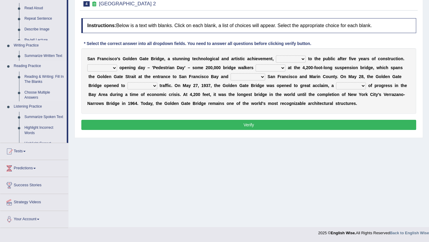
scroll to position [71, 0]
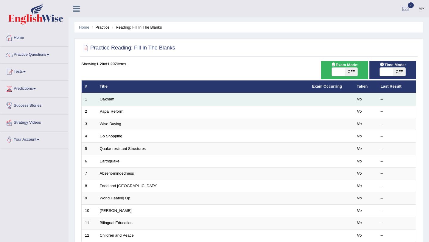
click at [106, 100] on link "Oakham" at bounding box center [107, 99] width 15 height 4
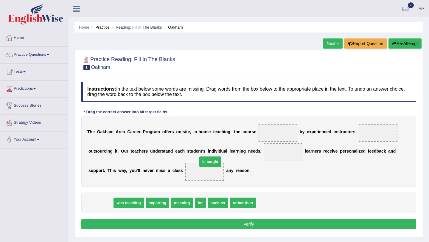
drag, startPoint x: 102, startPoint y: 199, endPoint x: 210, endPoint y: 159, distance: 115.0
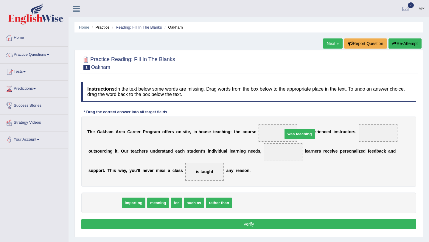
drag, startPoint x: 110, startPoint y: 199, endPoint x: 287, endPoint y: 119, distance: 193.9
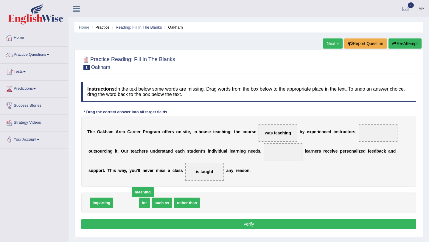
drag, startPoint x: 134, startPoint y: 205, endPoint x: 142, endPoint y: 195, distance: 11.9
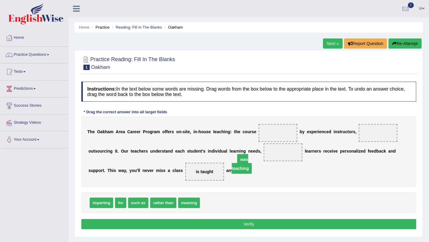
drag, startPoint x: 274, startPoint y: 134, endPoint x: 225, endPoint y: 203, distance: 84.4
drag, startPoint x: 205, startPoint y: 167, endPoint x: 209, endPoint y: 174, distance: 7.7
click at [216, 183] on div "T h e O a k h a m A r e a C a r e e r P r o g r a m o f f e r s o n - s i t e ,…" at bounding box center [248, 151] width 335 height 70
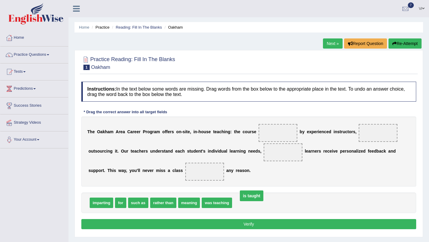
drag, startPoint x: 202, startPoint y: 173, endPoint x: 249, endPoint y: 198, distance: 53.0
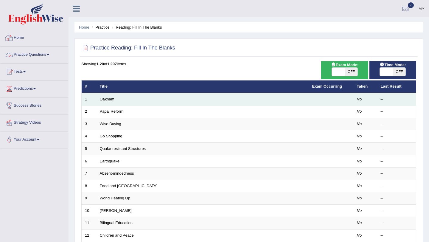
click at [106, 99] on link "Oakham" at bounding box center [107, 99] width 15 height 4
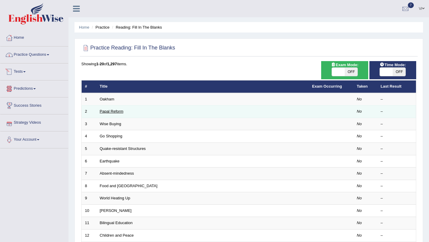
click at [113, 112] on link "Papal Reform" at bounding box center [112, 111] width 24 height 4
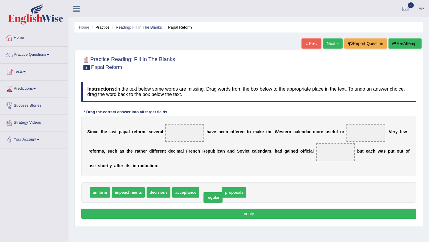
drag, startPoint x: 213, startPoint y: 192, endPoint x: 214, endPoint y: 197, distance: 5.1
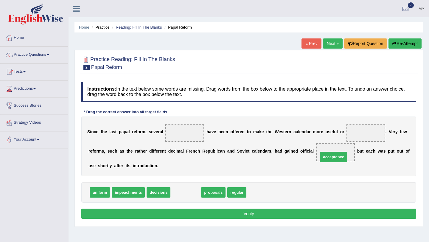
drag, startPoint x: 186, startPoint y: 191, endPoint x: 334, endPoint y: 155, distance: 152.1
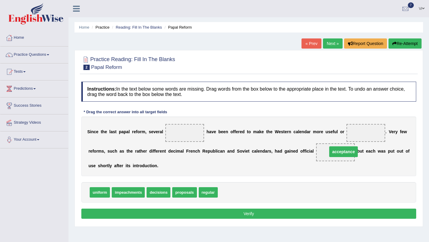
drag, startPoint x: 334, startPoint y: 151, endPoint x: 342, endPoint y: 150, distance: 7.8
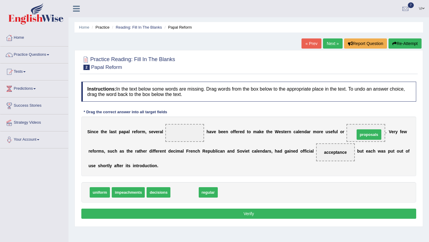
drag, startPoint x: 189, startPoint y: 191, endPoint x: 373, endPoint y: 133, distance: 193.2
drag, startPoint x: 180, startPoint y: 193, endPoint x: 184, endPoint y: 131, distance: 61.5
click at [204, 214] on button "Verify" at bounding box center [248, 214] width 335 height 10
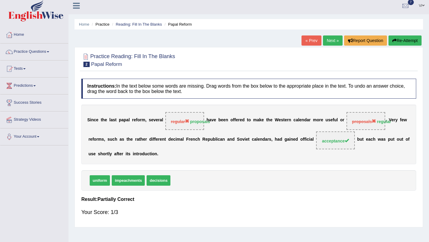
scroll to position [4, 0]
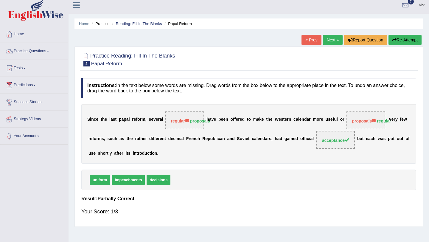
click at [412, 38] on button "Re-Attempt" at bounding box center [404, 40] width 33 height 10
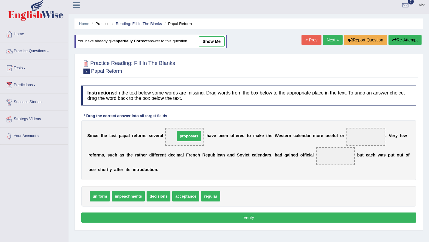
drag, startPoint x: 234, startPoint y: 196, endPoint x: 188, endPoint y: 136, distance: 75.3
drag, startPoint x: 217, startPoint y: 198, endPoint x: 369, endPoint y: 139, distance: 162.7
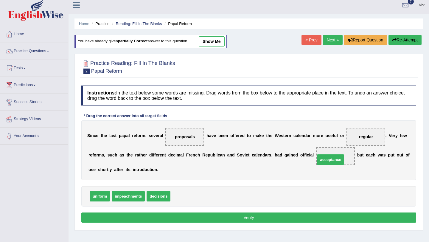
drag, startPoint x: 184, startPoint y: 198, endPoint x: 329, endPoint y: 161, distance: 149.3
click at [226, 217] on button "Verify" at bounding box center [248, 217] width 335 height 10
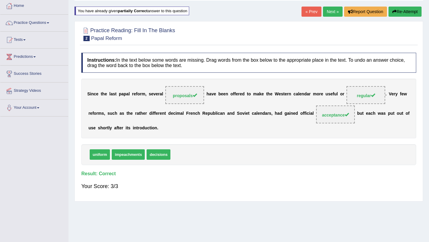
scroll to position [18, 0]
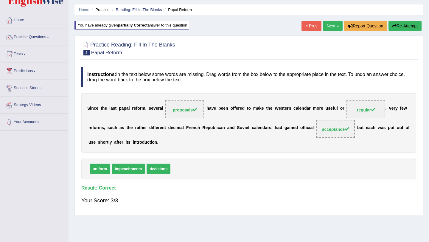
click at [325, 27] on link "Next »" at bounding box center [333, 26] width 20 height 10
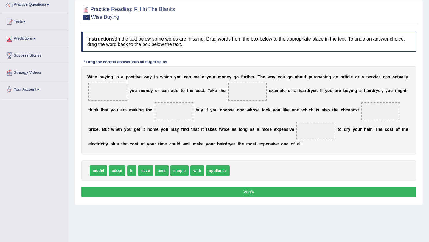
scroll to position [51, 0]
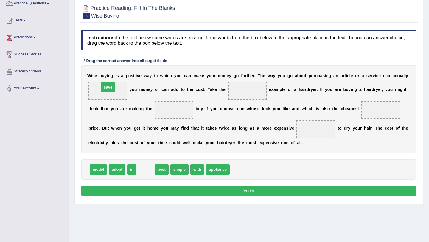
drag, startPoint x: 145, startPoint y: 169, endPoint x: 108, endPoint y: 88, distance: 90.0
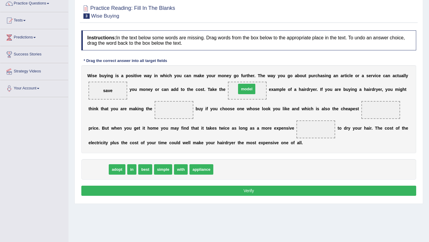
drag, startPoint x: 95, startPoint y: 171, endPoint x: 243, endPoint y: 91, distance: 168.4
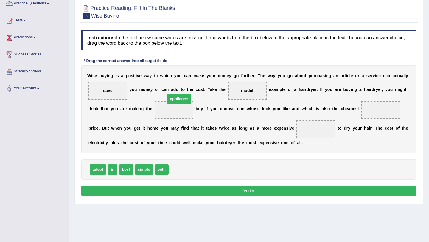
drag, startPoint x: 186, startPoint y: 171, endPoint x: 181, endPoint y: 105, distance: 66.3
drag, startPoint x: 178, startPoint y: 111, endPoint x: 189, endPoint y: 165, distance: 54.7
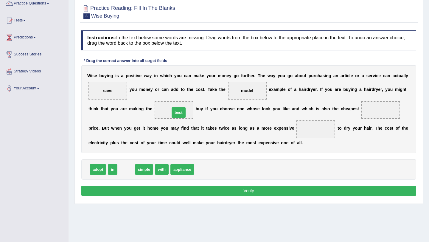
drag, startPoint x: 122, startPoint y: 171, endPoint x: 174, endPoint y: 114, distance: 76.8
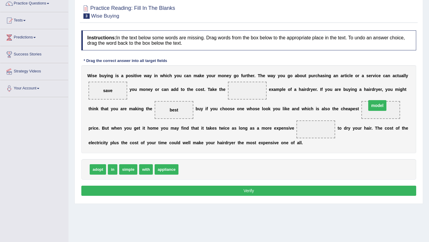
drag, startPoint x: 245, startPoint y: 90, endPoint x: 375, endPoint y: 113, distance: 132.2
drag, startPoint x: 125, startPoint y: 169, endPoint x: 237, endPoint y: 91, distance: 136.7
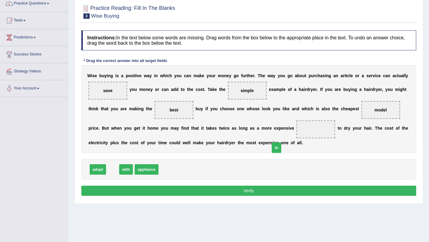
drag, startPoint x: 111, startPoint y: 170, endPoint x: 293, endPoint y: 146, distance: 183.4
click at [281, 146] on span "in" at bounding box center [277, 147] width 10 height 10
drag, startPoint x: 387, startPoint y: 111, endPoint x: 312, endPoint y: 126, distance: 76.7
click at [312, 126] on div "W i s e b u y i n g i s a p o s i t i v e w a y i n w h i c h y o u c a n m a k…" at bounding box center [248, 109] width 335 height 88
drag, startPoint x: 381, startPoint y: 108, endPoint x: 250, endPoint y: 187, distance: 152.4
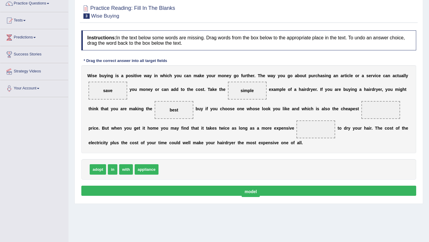
click at [250, 188] on span "model" at bounding box center [251, 191] width 18 height 11
drag, startPoint x: 111, startPoint y: 171, endPoint x: 379, endPoint y: 112, distance: 274.5
drag, startPoint x: 158, startPoint y: 169, endPoint x: 322, endPoint y: 128, distance: 169.5
click at [267, 196] on button "Verify" at bounding box center [248, 191] width 335 height 10
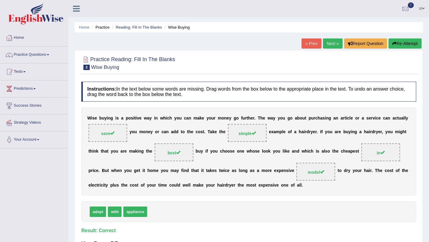
scroll to position [71, 0]
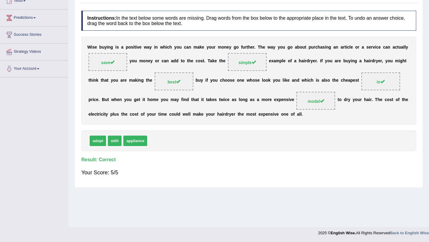
drag, startPoint x: 309, startPoint y: 113, endPoint x: 40, endPoint y: 57, distance: 274.7
click at [40, 57] on div "Toggle navigation Home Practice Questions Speaking Practice Read Aloud Repeat S…" at bounding box center [214, 84] width 429 height 310
drag, startPoint x: 85, startPoint y: 44, endPoint x: 182, endPoint y: 89, distance: 107.3
click at [184, 89] on div "W i s e b u y i n g i s a p o s i t i v e w a y i n w h i c h y o u c a n m a k…" at bounding box center [248, 81] width 335 height 88
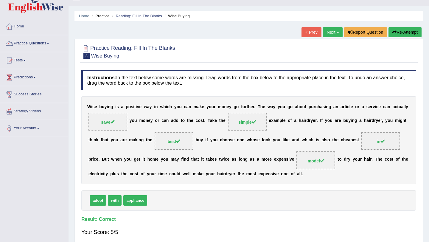
scroll to position [0, 0]
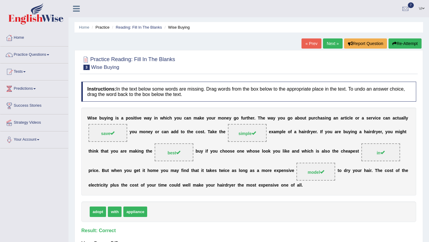
click at [329, 44] on link "Next »" at bounding box center [333, 43] width 20 height 10
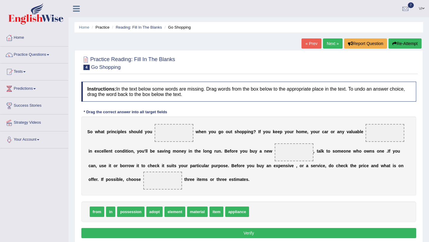
drag, startPoint x: 79, startPoint y: 133, endPoint x: 138, endPoint y: 137, distance: 59.7
click at [139, 137] on div "Practice Reading: Fill In The Blanks 4 Go Shopping Instructions: In the text be…" at bounding box center [248, 148] width 349 height 196
click at [132, 142] on div "S o w h a t p r i n c i p l e s s h o u l d y o u w h e n y o u g o o u t s h o…" at bounding box center [248, 155] width 335 height 79
click at [246, 172] on div "S o w h a t p r i n c i p l e s s h o u l d y o u w h e n y o u g o o u t s h o…" at bounding box center [248, 155] width 335 height 79
drag, startPoint x: 235, startPoint y: 181, endPoint x: 101, endPoint y: 123, distance: 146.0
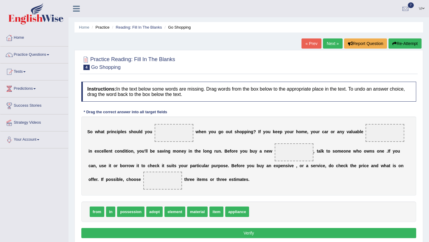
click at [101, 123] on div "S o w h a t p r i n c i p l e s s h o u l d y o u w h e n y o u g o o u t s h o…" at bounding box center [248, 155] width 335 height 79
drag, startPoint x: 87, startPoint y: 130, endPoint x: 216, endPoint y: 159, distance: 132.4
click at [222, 160] on div "S o w h a t p r i n c i p l e s s h o u l d y o u w h e n y o u g o o u t s h o…" at bounding box center [248, 155] width 335 height 79
drag, startPoint x: 232, startPoint y: 178, endPoint x: 125, endPoint y: 117, distance: 122.6
click at [125, 117] on div "S o w h a t p r i n c i p l e s s h o u l d y o u w h e n y o u g o o u t s h o…" at bounding box center [248, 155] width 335 height 79
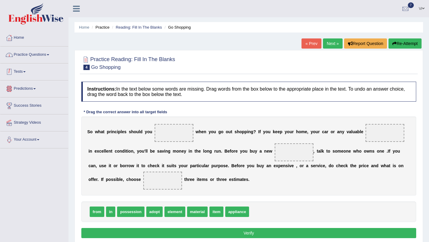
click at [31, 54] on link "Practice Questions" at bounding box center [34, 53] width 68 height 15
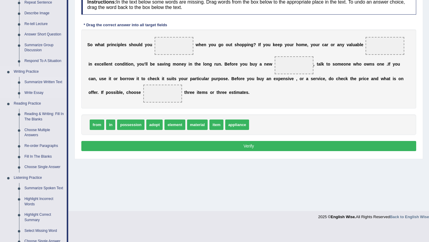
click at [35, 81] on link "Summarize Written Text" at bounding box center [44, 82] width 45 height 11
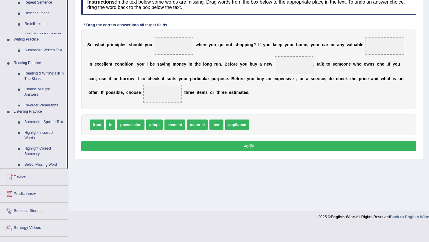
scroll to position [71, 0]
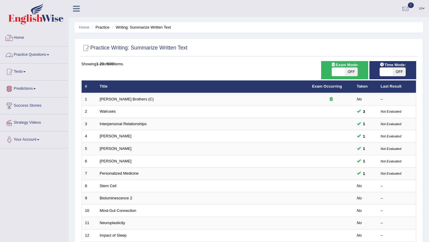
click at [18, 55] on link "Practice Questions" at bounding box center [34, 53] width 68 height 15
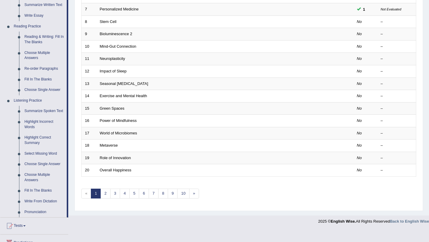
scroll to position [165, 0]
click at [38, 37] on link "Reading & Writing: Fill In The Blanks" at bounding box center [44, 39] width 45 height 16
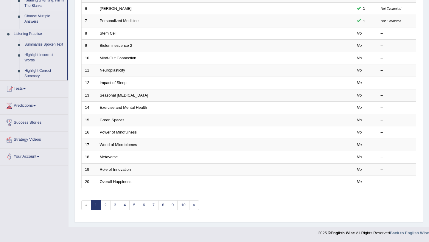
scroll to position [153, 0]
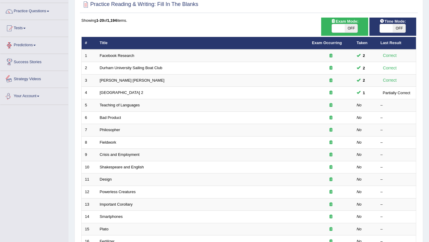
scroll to position [43, 0]
click at [24, 28] on link "Tests" at bounding box center [34, 27] width 68 height 15
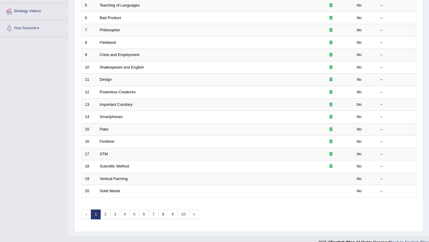
scroll to position [153, 0]
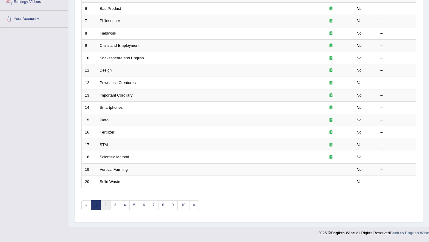
click at [105, 207] on link "2" at bounding box center [105, 205] width 10 height 10
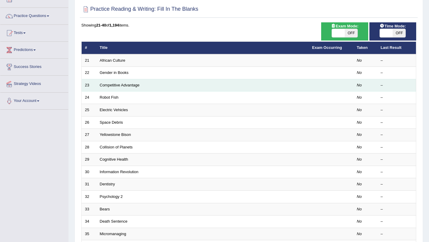
scroll to position [31, 0]
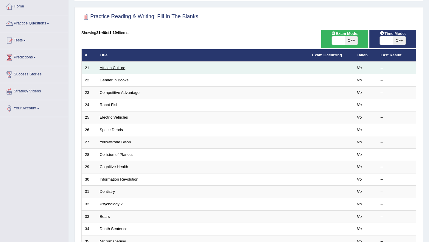
click at [119, 70] on link "African Culture" at bounding box center [113, 68] width 26 height 4
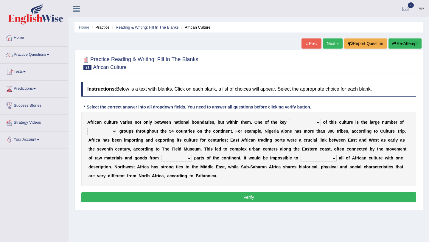
click at [318, 120] on select "conjectures features issues doubts" at bounding box center [305, 122] width 32 height 7
click at [41, 54] on link "Practice Questions" at bounding box center [34, 53] width 68 height 15
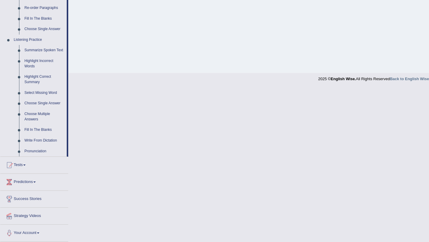
scroll to position [227, 0]
click at [26, 166] on span at bounding box center [24, 164] width 2 height 1
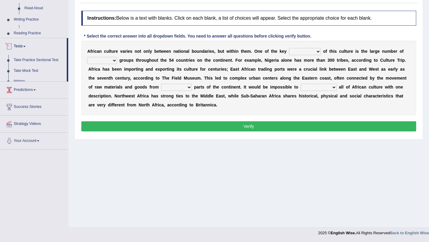
scroll to position [70, 0]
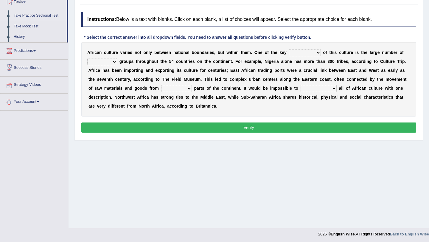
click at [42, 15] on link "Take Practice Sectional Test" at bounding box center [39, 15] width 56 height 11
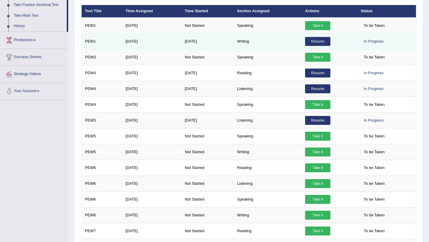
scroll to position [80, 0]
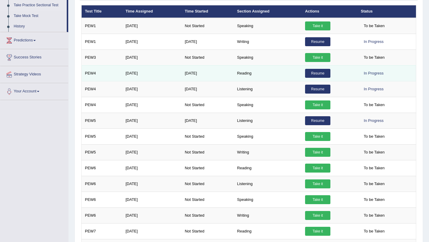
click at [313, 74] on link "Resume" at bounding box center [317, 73] width 25 height 9
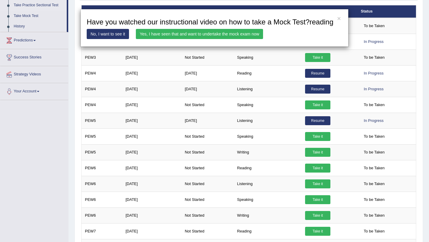
click at [240, 39] on link "Yes, I have seen that and want to undertake the mock exam now" at bounding box center [199, 34] width 127 height 10
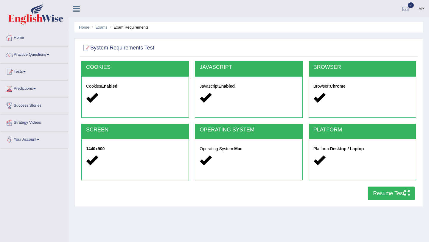
click at [391, 193] on button "Resume Test" at bounding box center [391, 193] width 47 height 14
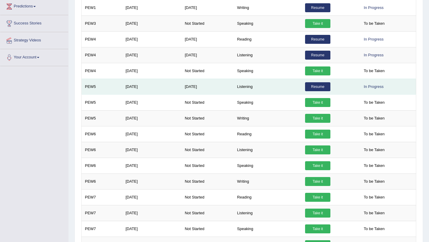
scroll to position [117, 0]
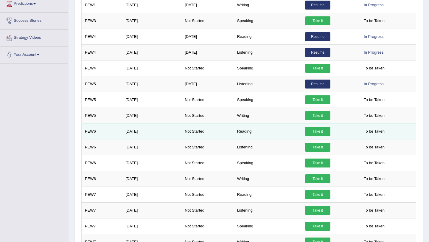
click at [322, 132] on link "Take it" at bounding box center [317, 131] width 25 height 9
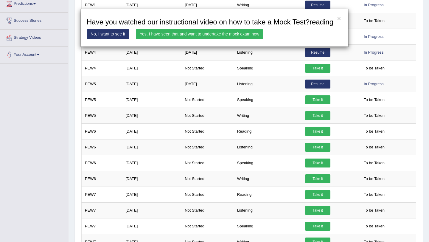
click at [181, 39] on link "Yes, I have seen that and want to undertake the mock exam now" at bounding box center [199, 34] width 127 height 10
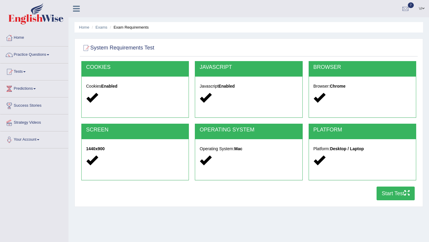
click at [403, 195] on button "Start Test" at bounding box center [396, 193] width 38 height 14
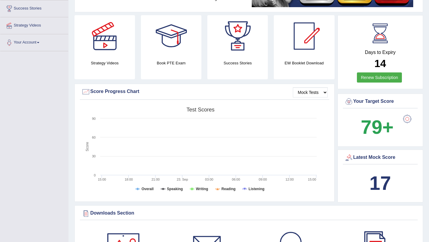
drag, startPoint x: 391, startPoint y: 178, endPoint x: 388, endPoint y: 148, distance: 29.9
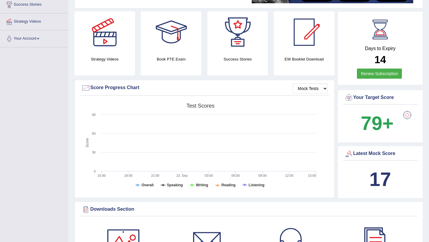
scroll to position [123, 0]
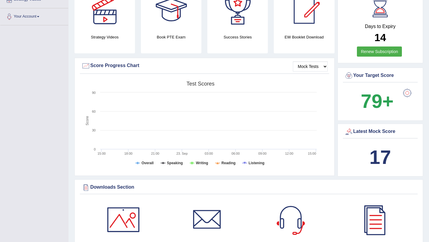
drag, startPoint x: 401, startPoint y: 158, endPoint x: 365, endPoint y: 162, distance: 36.2
click at [365, 162] on div "17" at bounding box center [380, 157] width 72 height 29
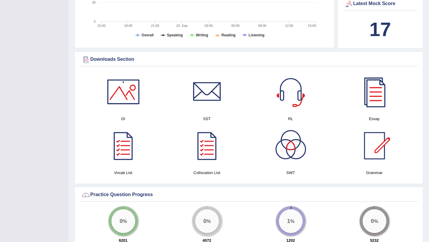
scroll to position [373, 0]
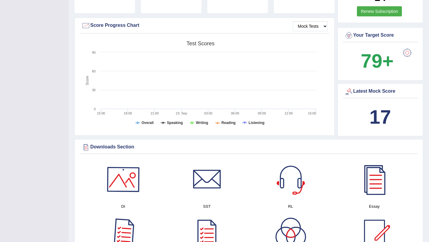
scroll to position [144, 0]
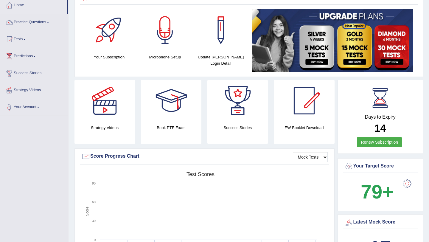
scroll to position [25, 0]
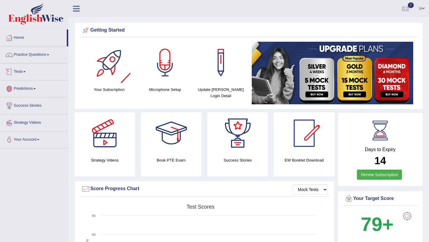
click at [24, 70] on link "Tests" at bounding box center [34, 70] width 68 height 15
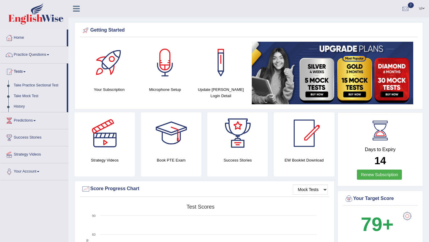
click at [37, 124] on link "Predictions" at bounding box center [34, 119] width 68 height 15
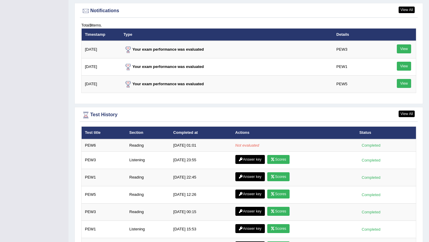
scroll to position [726, 0]
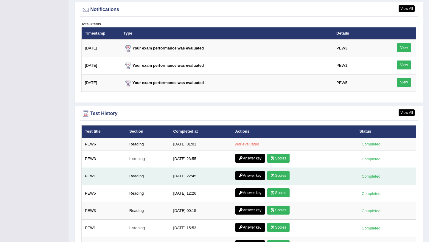
click at [248, 178] on link "Answer key" at bounding box center [249, 175] width 29 height 9
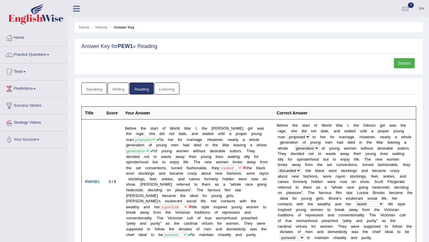
click at [403, 65] on link "Scores" at bounding box center [404, 63] width 21 height 10
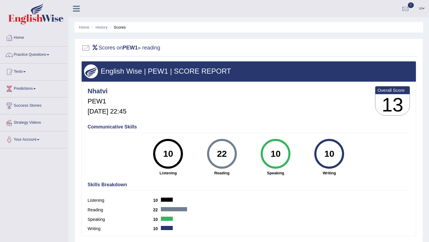
drag, startPoint x: 228, startPoint y: 150, endPoint x: 185, endPoint y: 155, distance: 43.4
click at [185, 139] on div "10 Listening 22 [GEOGRAPHIC_DATA] 10 Speaking 10 Writing" at bounding box center [249, 139] width 322 height 0
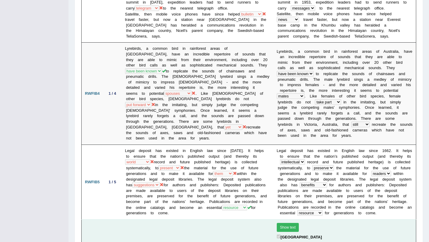
scroll to position [448, 0]
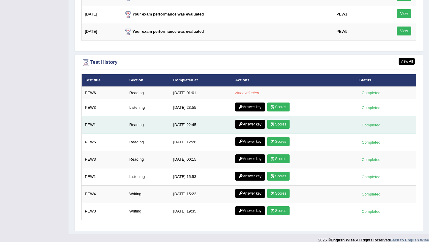
scroll to position [778, 0]
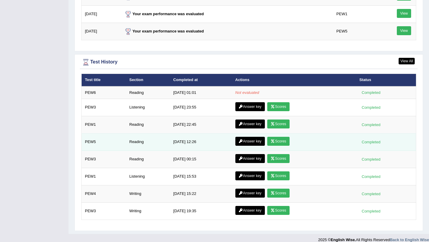
click at [245, 142] on link "Answer key" at bounding box center [249, 141] width 29 height 9
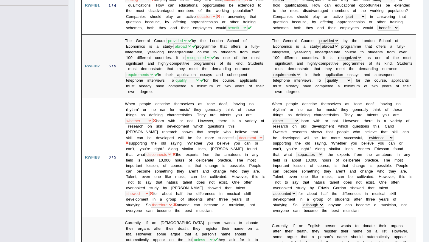
scroll to position [24, 0]
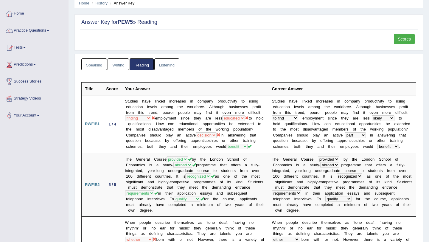
click at [413, 40] on link "Scores" at bounding box center [404, 39] width 21 height 10
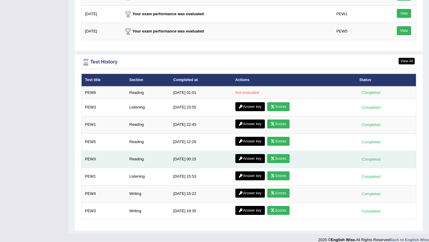
click at [249, 159] on link "Answer key" at bounding box center [249, 158] width 29 height 9
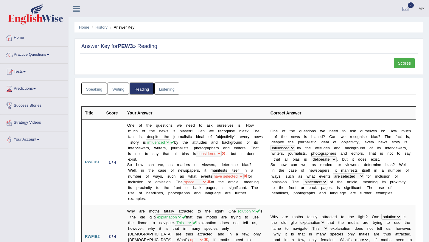
click at [404, 59] on link "Scores" at bounding box center [404, 63] width 21 height 10
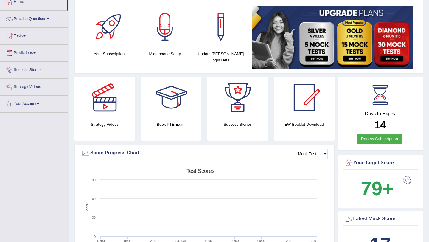
scroll to position [34, 0]
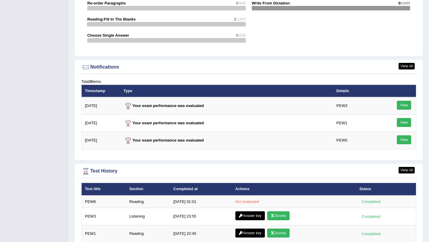
scroll to position [785, 0]
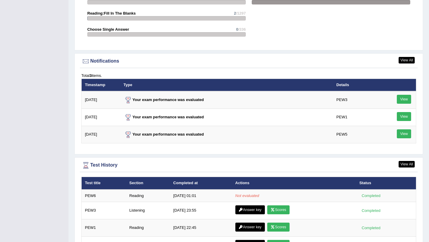
scroll to position [677, 0]
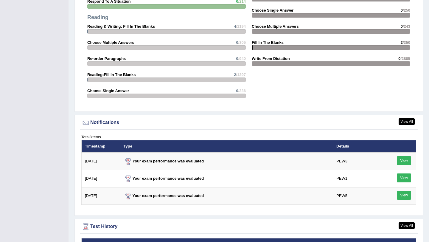
scroll to position [785, 0]
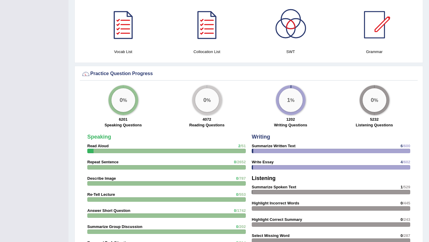
scroll to position [371, 0]
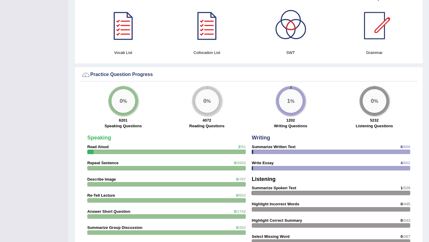
drag, startPoint x: 251, startPoint y: 139, endPoint x: 304, endPoint y: 159, distance: 57.2
click at [304, 159] on div "Writing Summarize Written Text 6 /600 Write Essay 4 /602 Listening Summarize Sp…" at bounding box center [331, 223] width 164 height 182
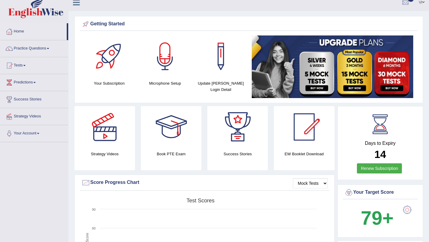
scroll to position [0, 0]
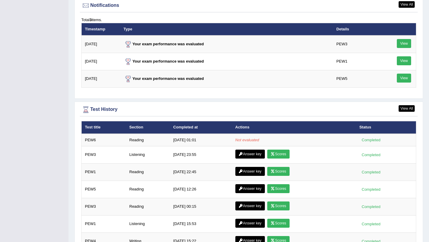
scroll to position [732, 0]
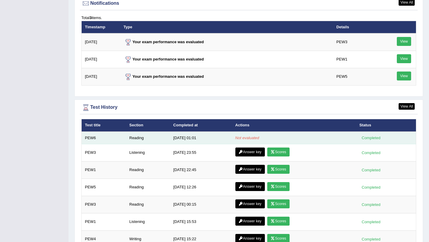
drag, startPoint x: 234, startPoint y: 139, endPoint x: 270, endPoint y: 138, distance: 36.9
click at [270, 138] on td "Not evaluated" at bounding box center [294, 138] width 124 height 13
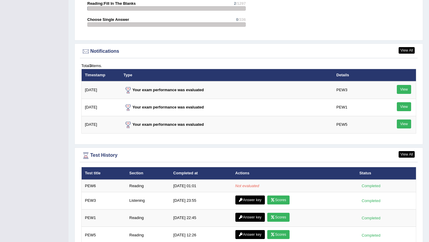
scroll to position [754, 0]
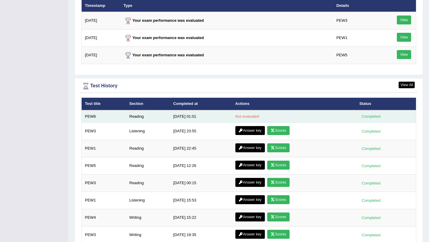
click at [245, 118] on em "Not evaluated" at bounding box center [247, 116] width 24 height 4
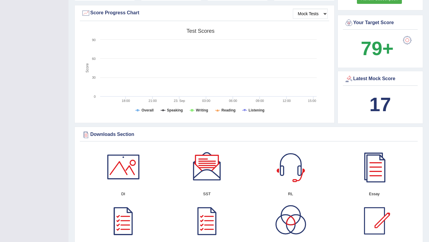
scroll to position [0, 0]
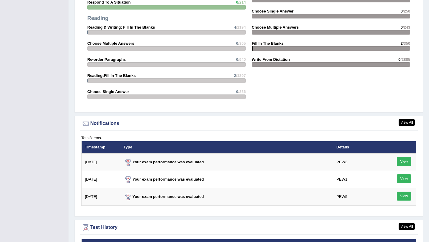
scroll to position [785, 0]
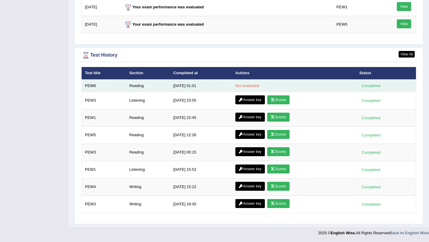
drag, startPoint x: 230, startPoint y: 82, endPoint x: 302, endPoint y: 87, distance: 71.7
click at [302, 87] on td "Not evaluated" at bounding box center [294, 86] width 124 height 13
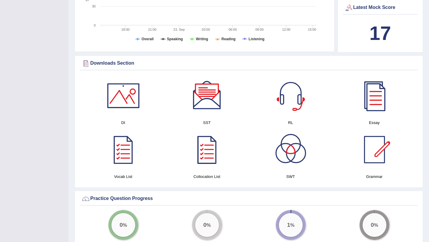
scroll to position [246, 0]
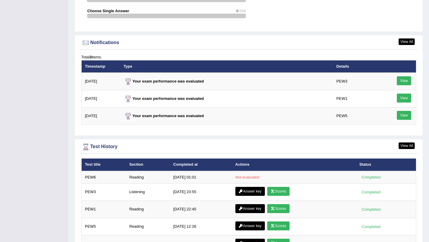
scroll to position [785, 0]
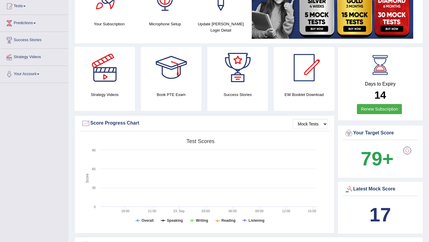
scroll to position [64, 0]
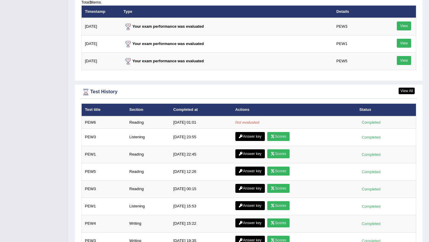
scroll to position [772, 0]
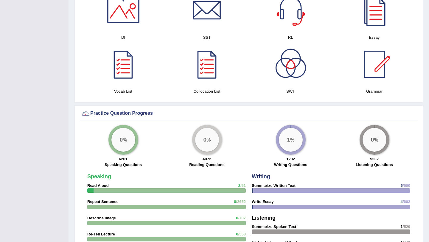
scroll to position [327, 0]
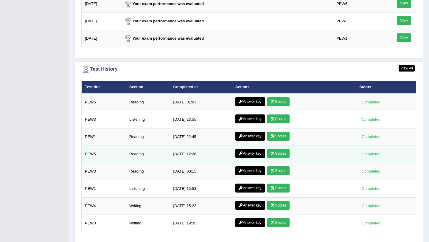
scroll to position [775, 0]
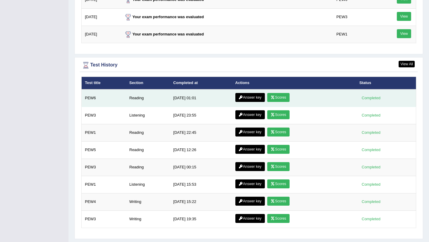
click at [250, 100] on link "Answer key" at bounding box center [249, 97] width 29 height 9
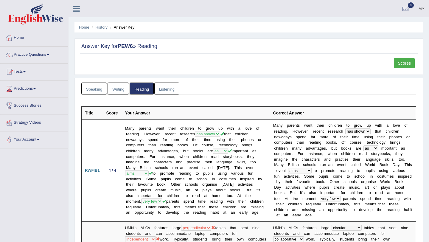
click at [400, 63] on link "Scores" at bounding box center [404, 63] width 21 height 10
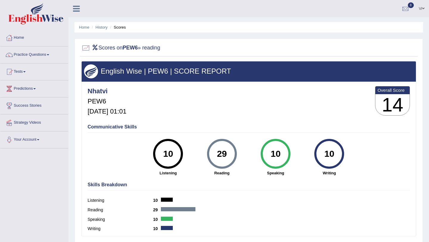
drag, startPoint x: 231, startPoint y: 152, endPoint x: 205, endPoint y: 152, distance: 25.6
click at [205, 152] on div "29 [GEOGRAPHIC_DATA]" at bounding box center [222, 157] width 54 height 37
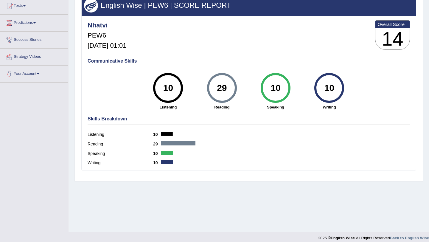
scroll to position [71, 0]
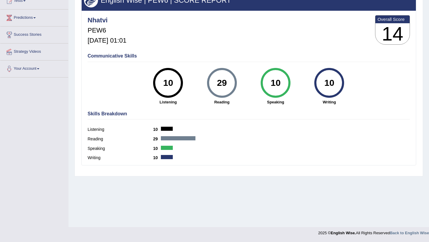
click at [233, 49] on div "English Wise | PEW6 | SCORE REPORT Nhatvi PEW6 [DATE] 01:01 Overall Score 14 Co…" at bounding box center [248, 77] width 335 height 175
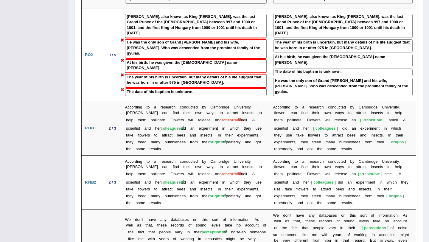
scroll to position [1009, 0]
